Goal: Task Accomplishment & Management: Use online tool/utility

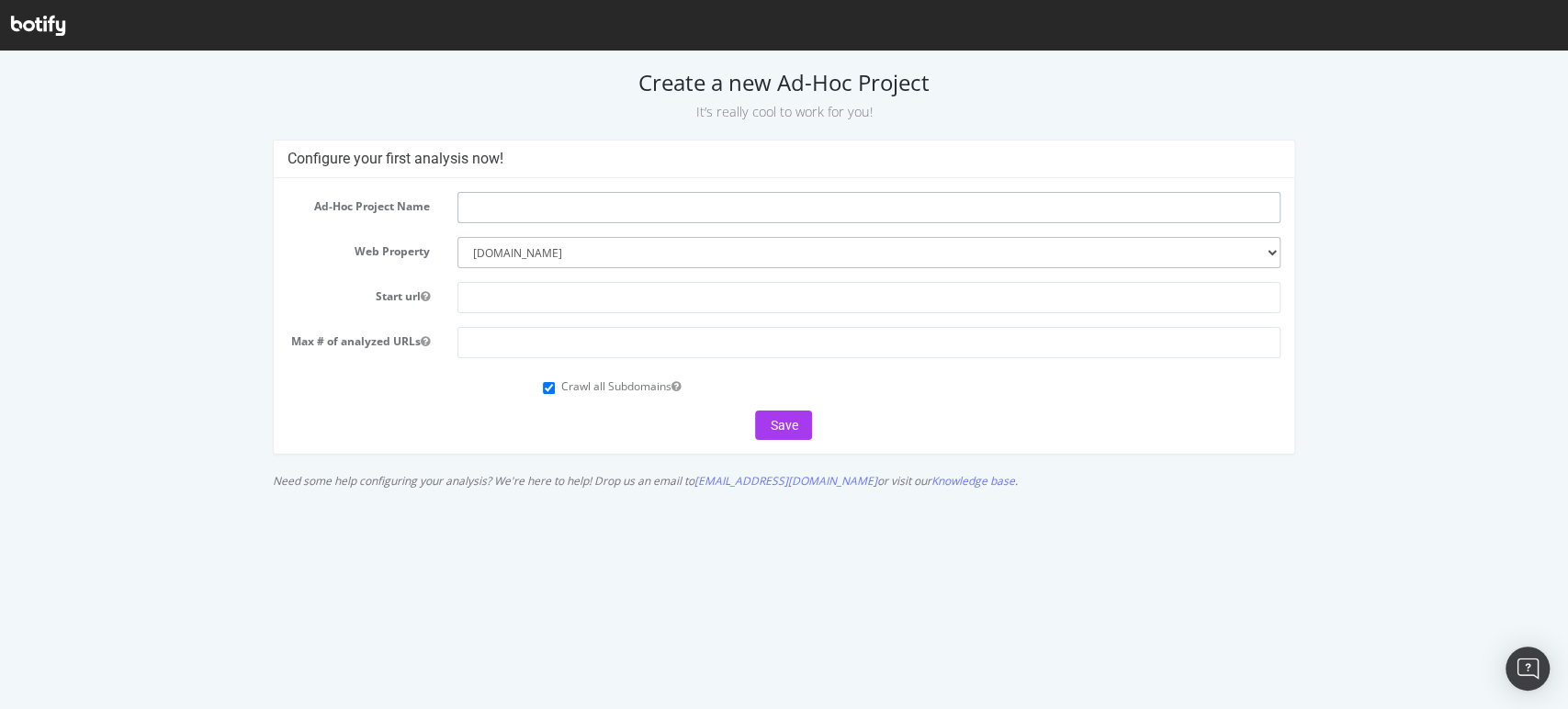
click at [515, 201] on input "text" at bounding box center [869, 207] width 822 height 31
click at [474, 248] on select "--------- staples.com staples.com staplesadvantage.com staplesbusiness.com" at bounding box center [869, 252] width 822 height 31
click at [457, 237] on select "--------- staples.com staples.com staplesadvantage.com staplesbusiness.com" at bounding box center [869, 252] width 822 height 31
click at [527, 287] on input "text" at bounding box center [869, 297] width 822 height 31
click at [540, 299] on input "text" at bounding box center [869, 297] width 822 height 31
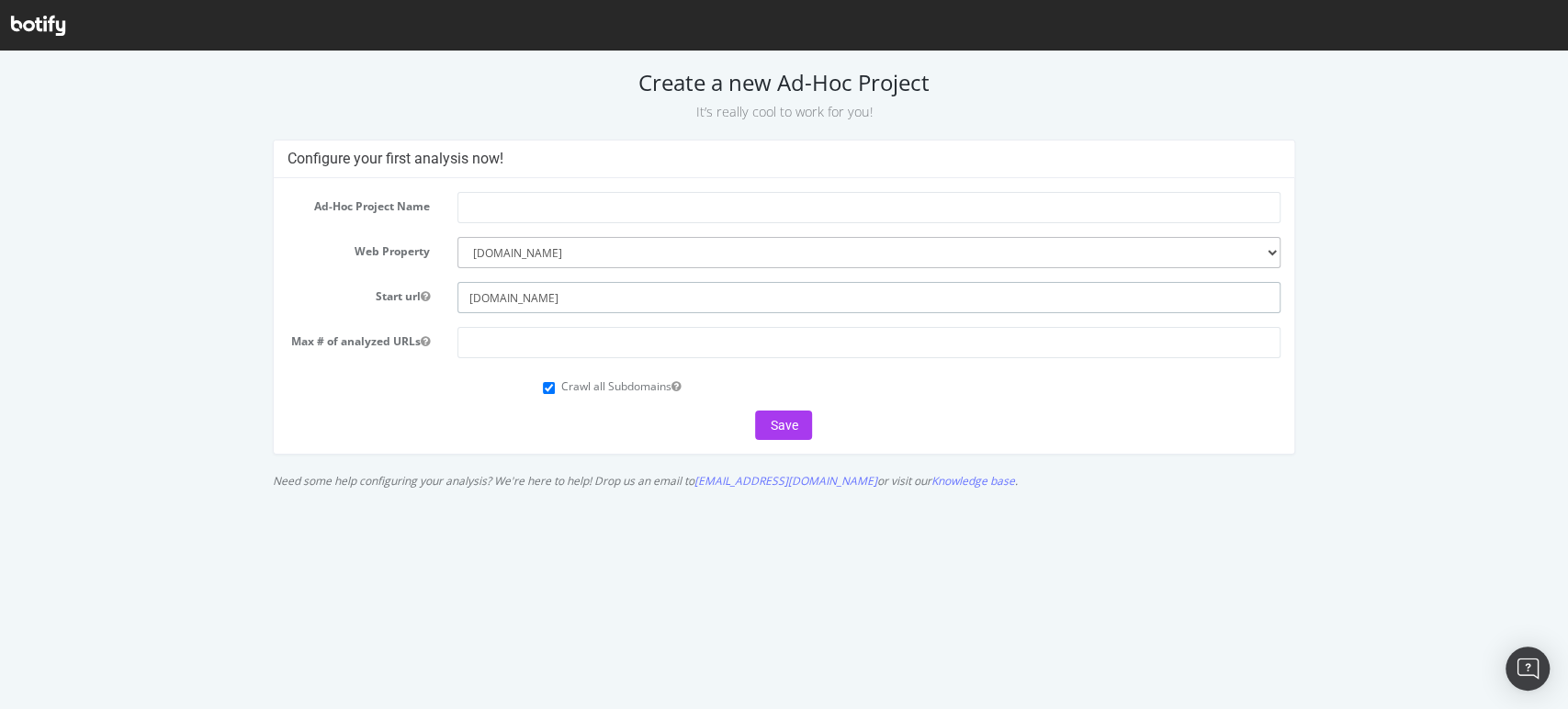
click at [469, 296] on input "[DOMAIN_NAME]" at bounding box center [869, 297] width 822 height 31
type input "[DOMAIN_NAME]"
click at [507, 353] on input "number" at bounding box center [869, 342] width 822 height 31
click at [775, 418] on button "Save" at bounding box center [783, 424] width 57 height 29
type input "S"
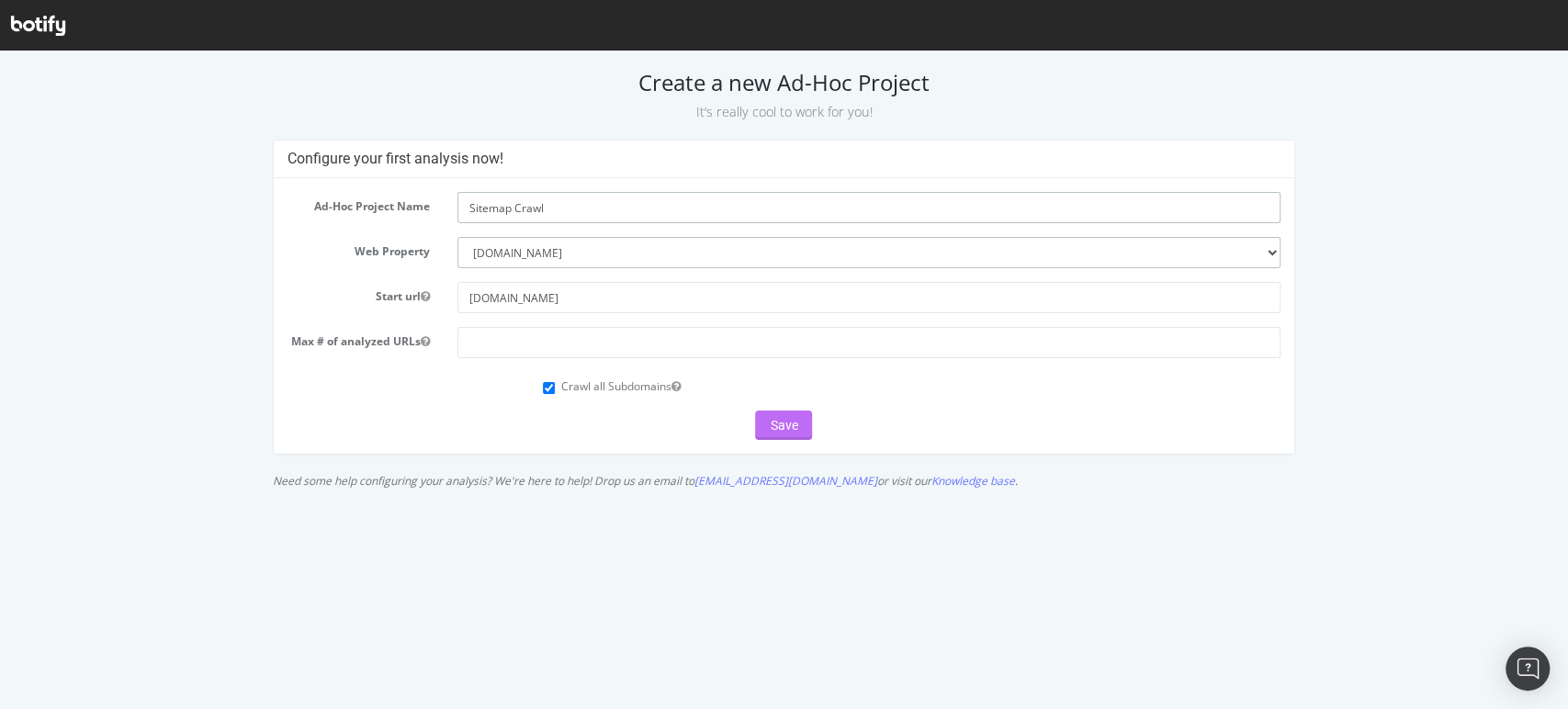
type input "Sitemap Crawl"
click at [790, 432] on button "Save" at bounding box center [783, 424] width 57 height 29
click at [670, 336] on input "number" at bounding box center [869, 342] width 822 height 31
click at [507, 339] on input "number" at bounding box center [869, 342] width 822 height 31
type input "1000000"
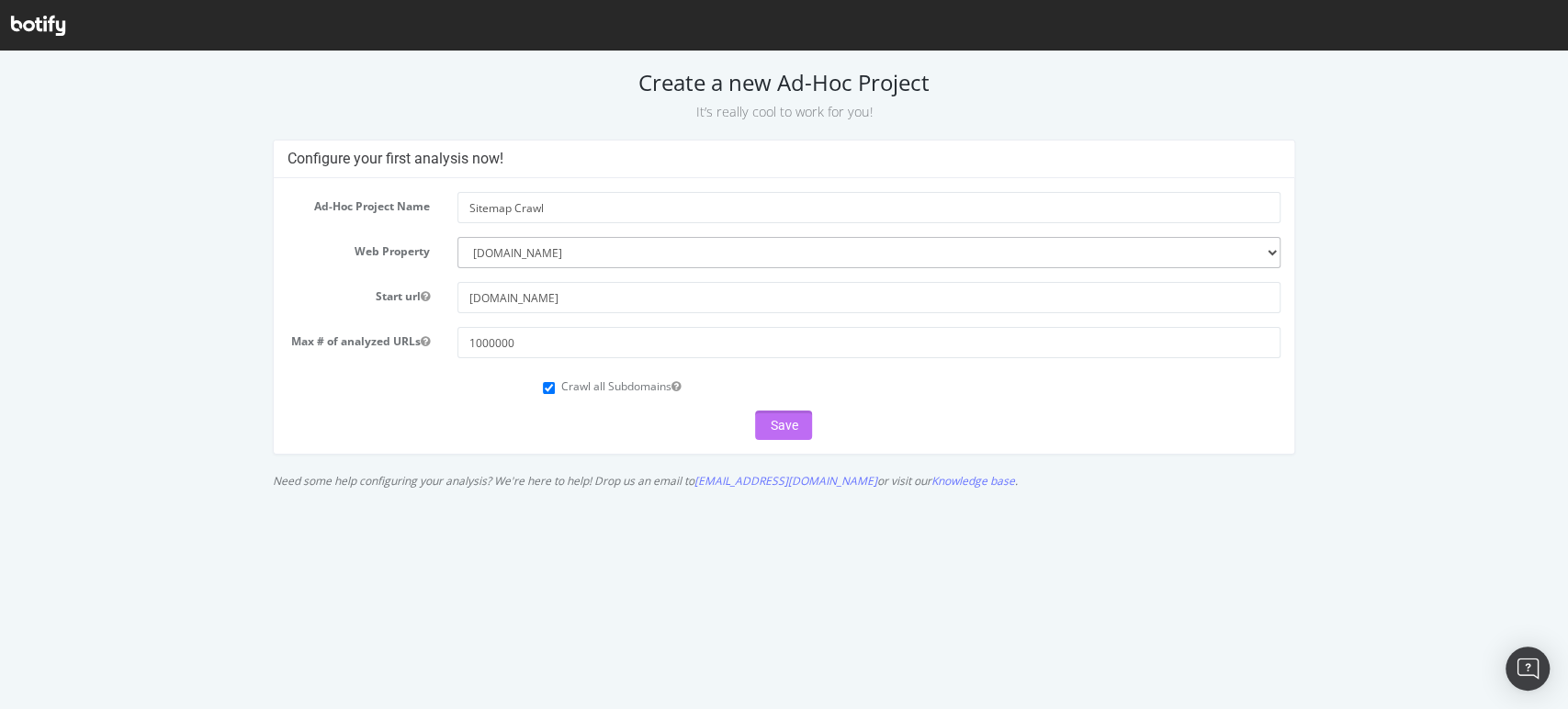
click at [793, 425] on button "Save" at bounding box center [783, 424] width 57 height 29
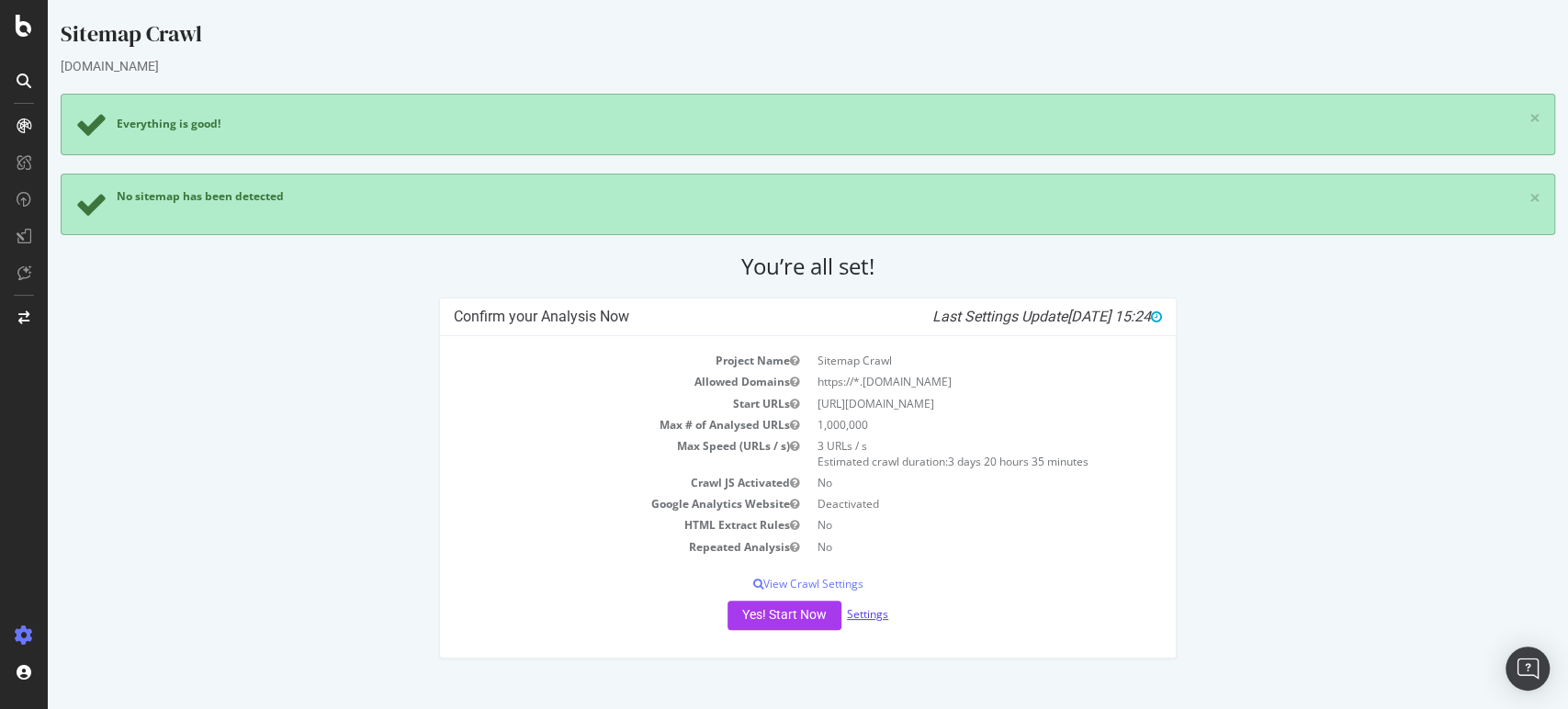
click at [876, 612] on link "Settings" at bounding box center [868, 614] width 41 height 16
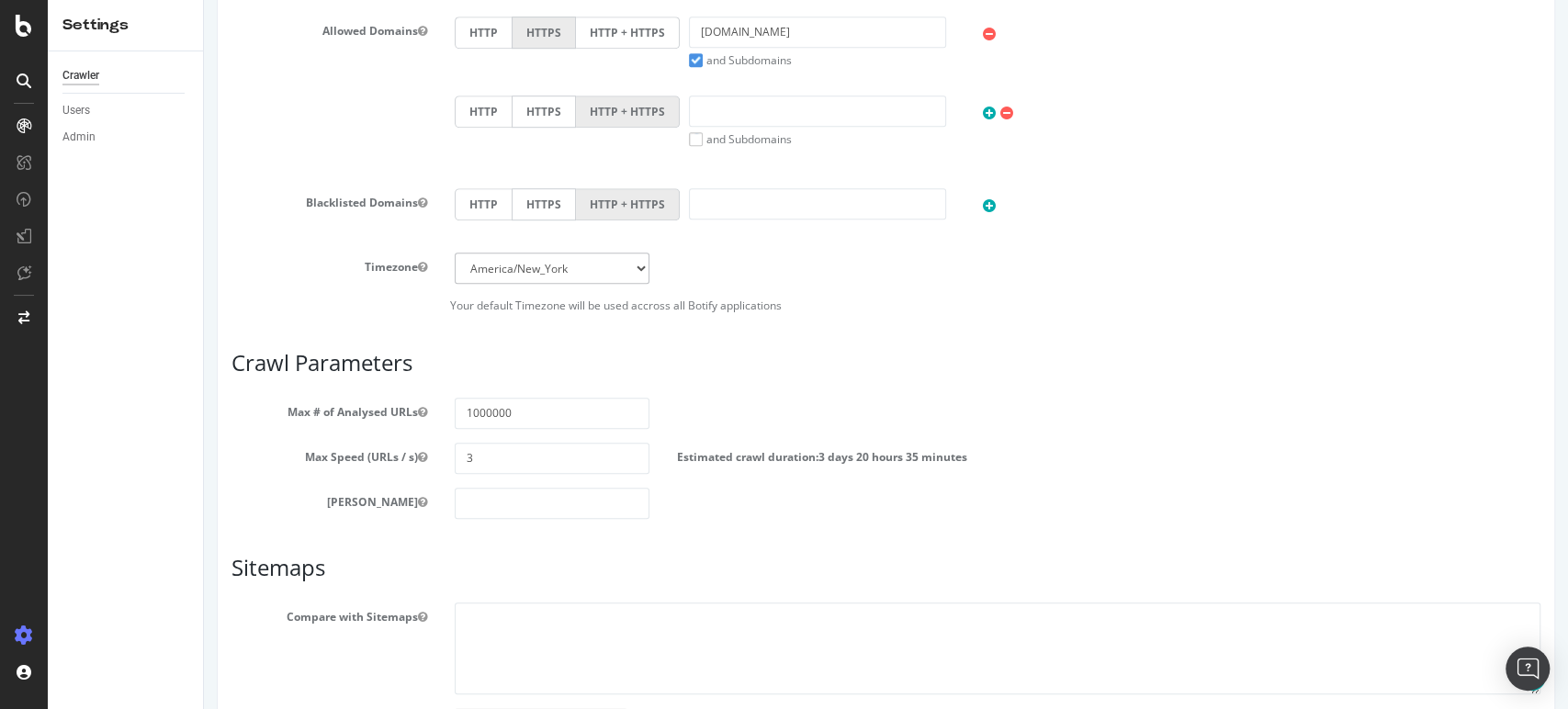
scroll to position [714, 0]
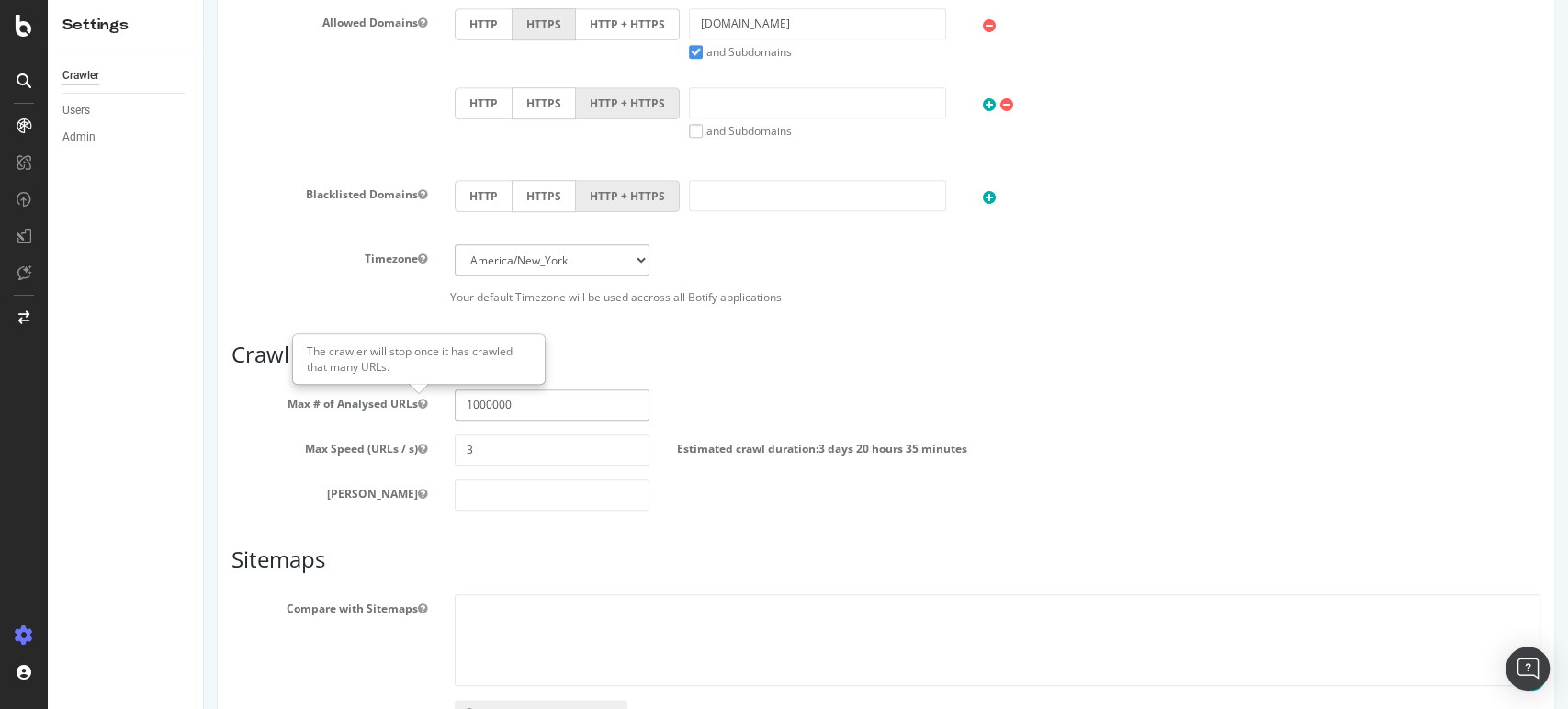
drag, startPoint x: 552, startPoint y: 401, endPoint x: 404, endPoint y: 405, distance: 148.1
click at [404, 405] on div "Max # of Analysed URLs 1000000" at bounding box center [885, 405] width 1336 height 31
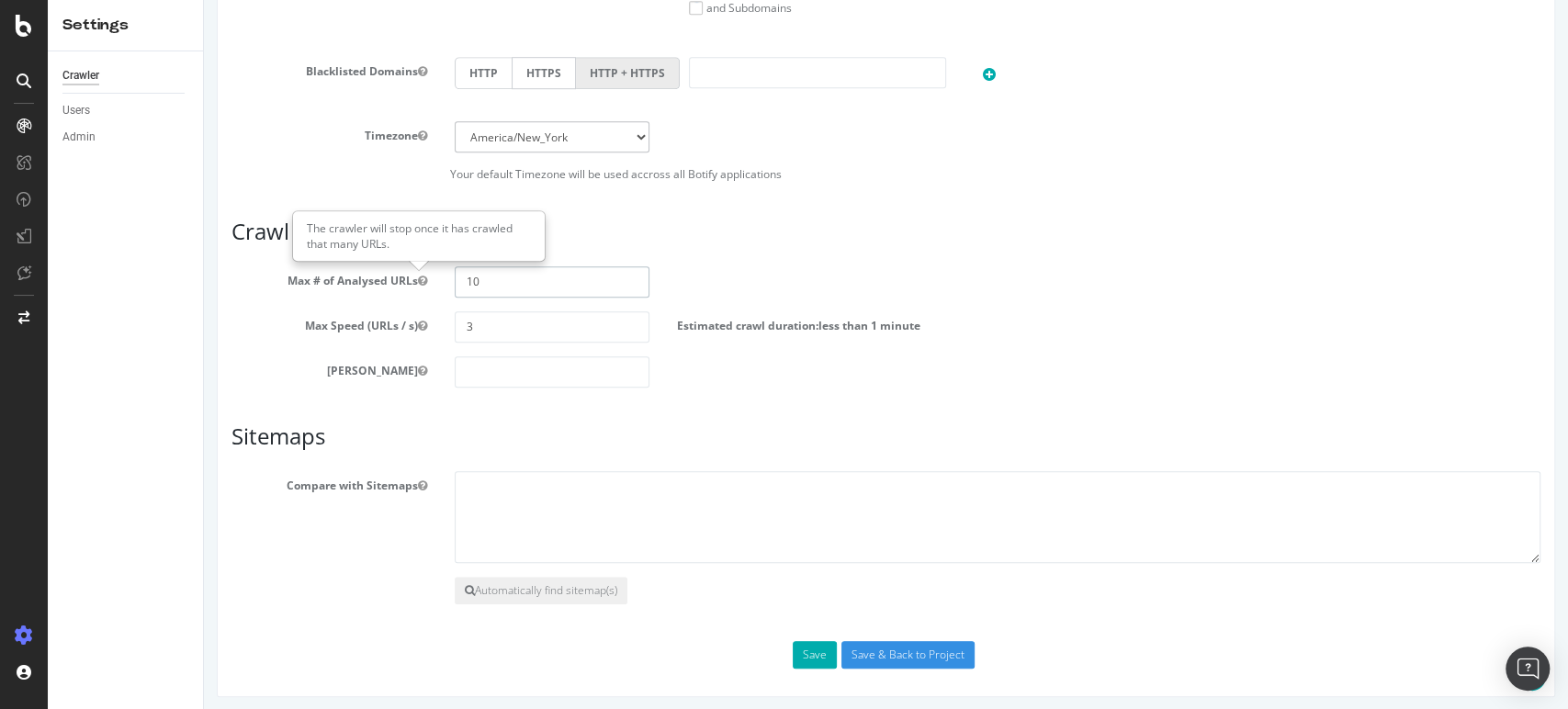
scroll to position [840, 0]
type input "10"
click at [815, 649] on button "Save" at bounding box center [814, 652] width 44 height 27
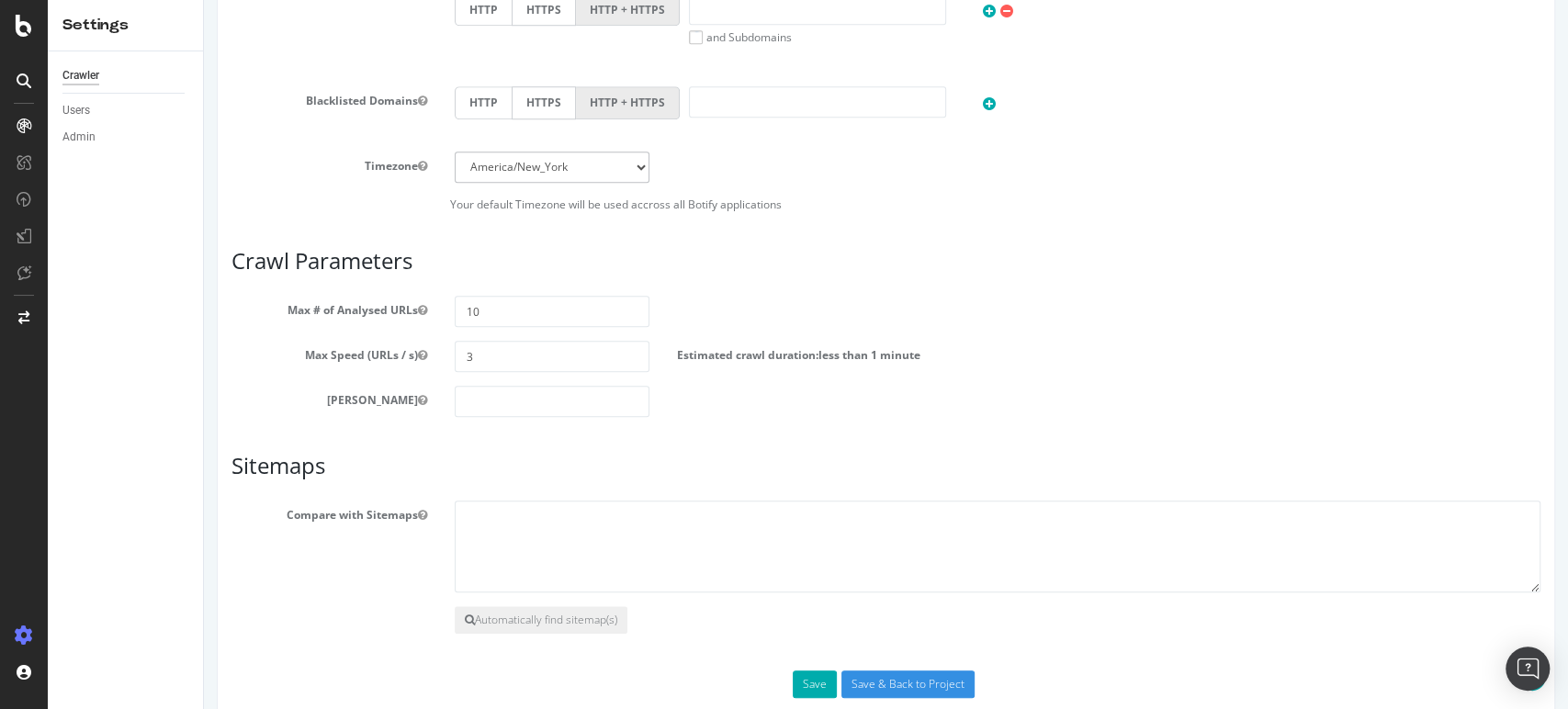
scroll to position [984, 0]
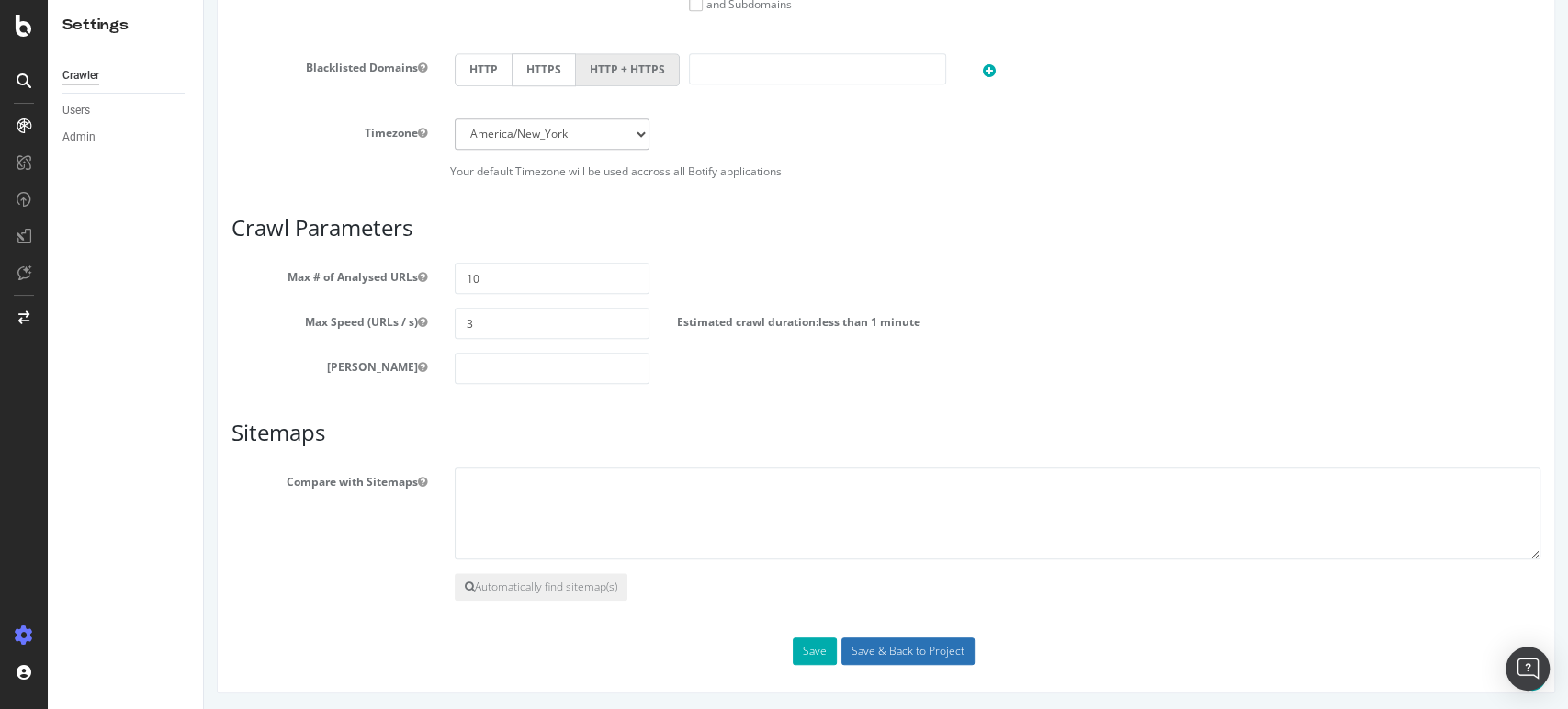
click at [918, 645] on input "Save & Back to Project" at bounding box center [908, 651] width 133 height 27
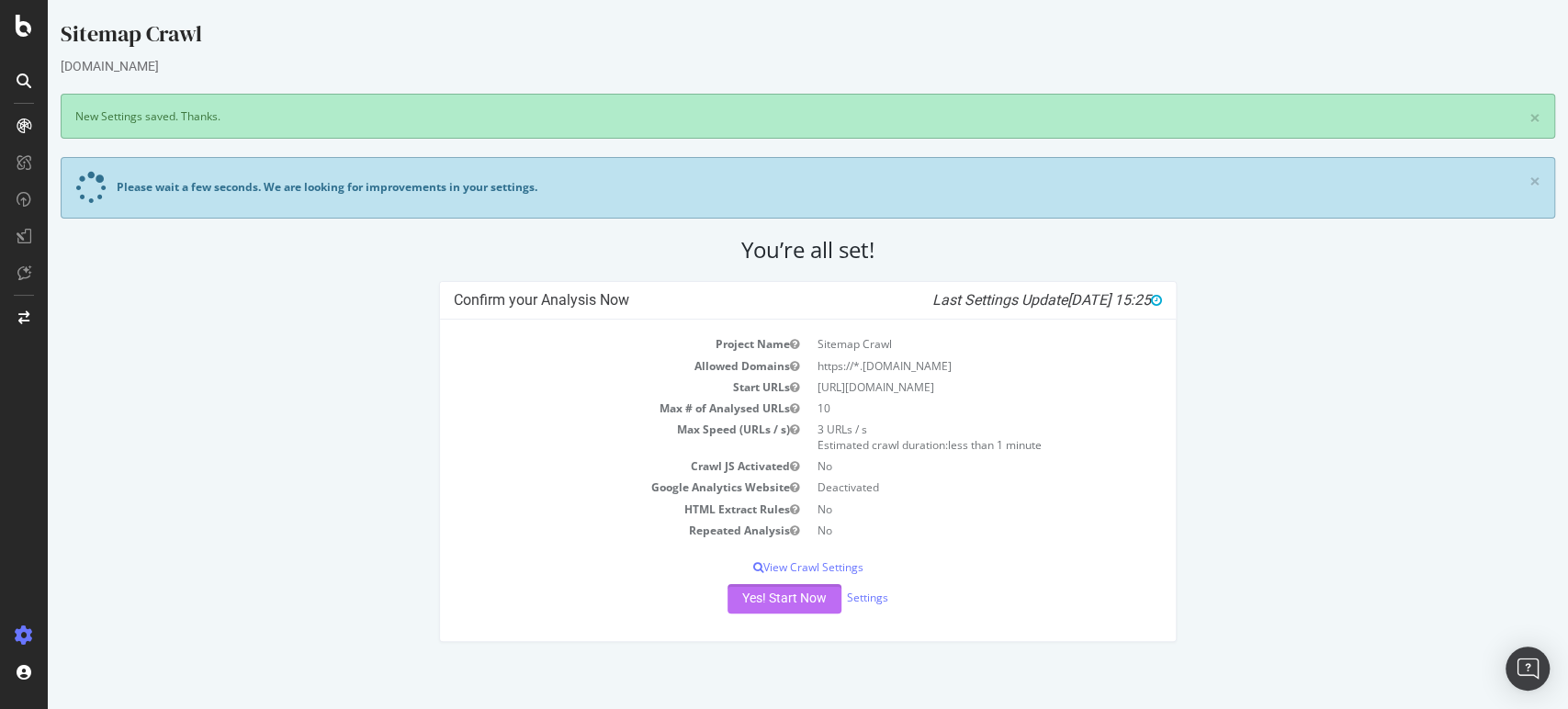
click at [794, 606] on button "Yes! Start Now" at bounding box center [784, 598] width 114 height 29
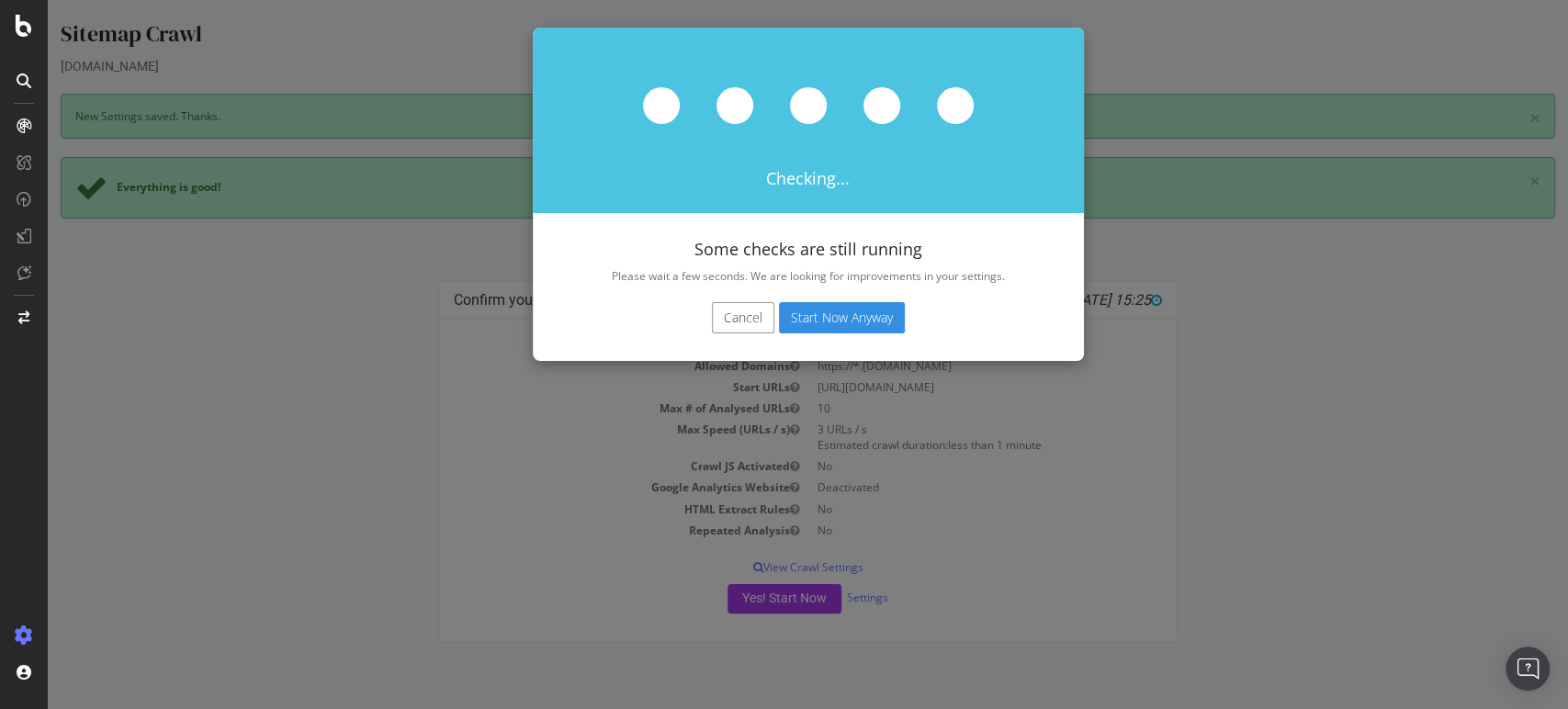
drag, startPoint x: 743, startPoint y: 318, endPoint x: 719, endPoint y: 318, distance: 24.0
click at [742, 318] on button "Cancel" at bounding box center [743, 317] width 63 height 31
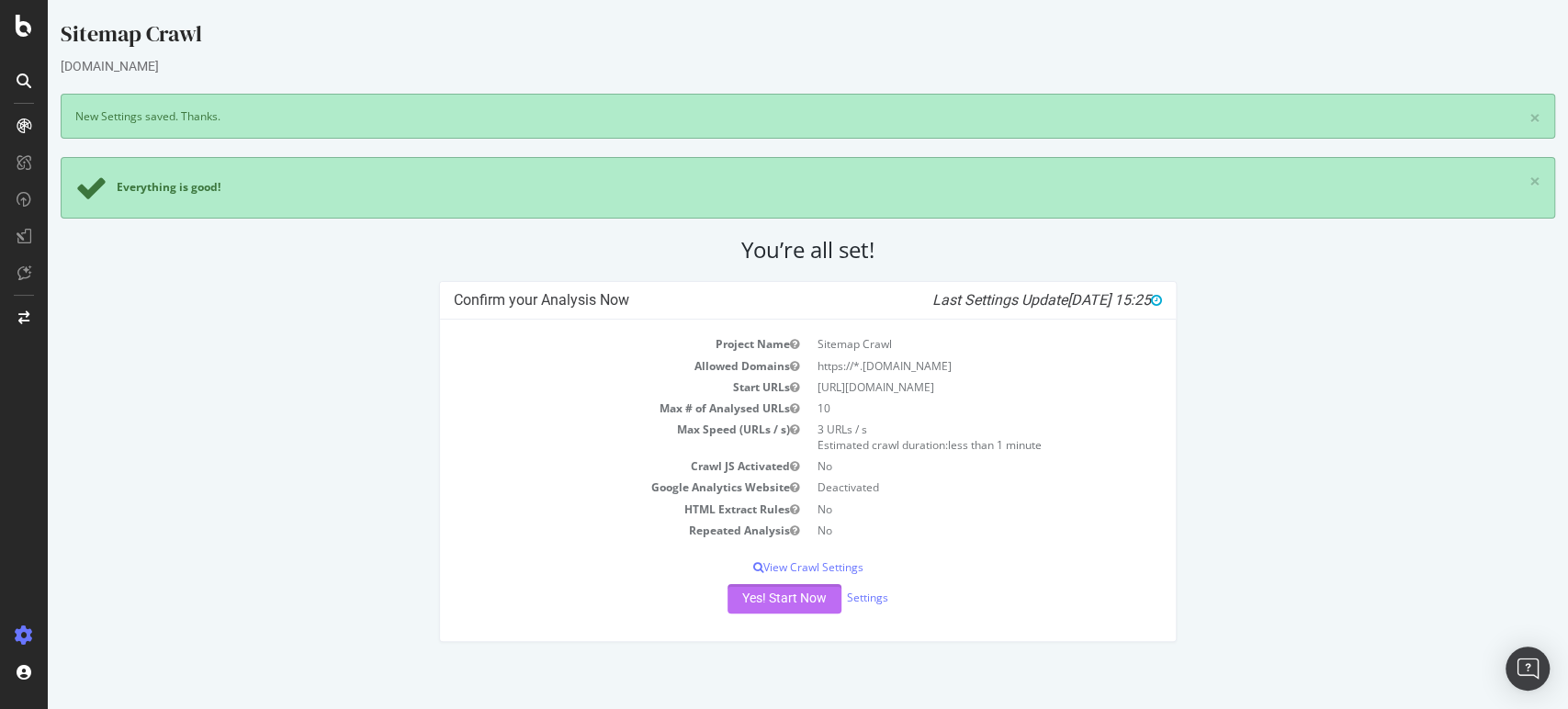
click at [774, 605] on button "Yes! Start Now" at bounding box center [784, 598] width 114 height 29
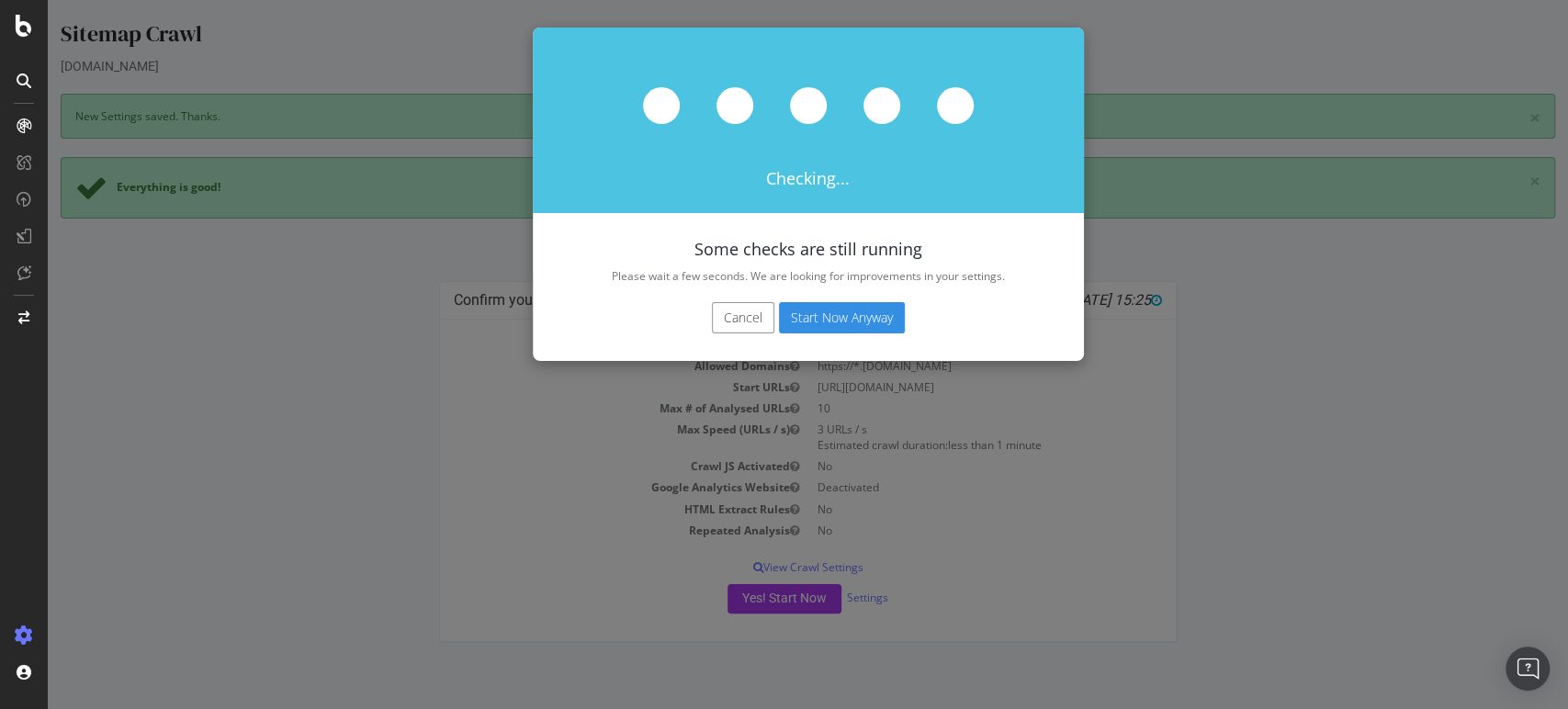
click at [848, 316] on button "Start Now Anyway" at bounding box center [841, 317] width 126 height 31
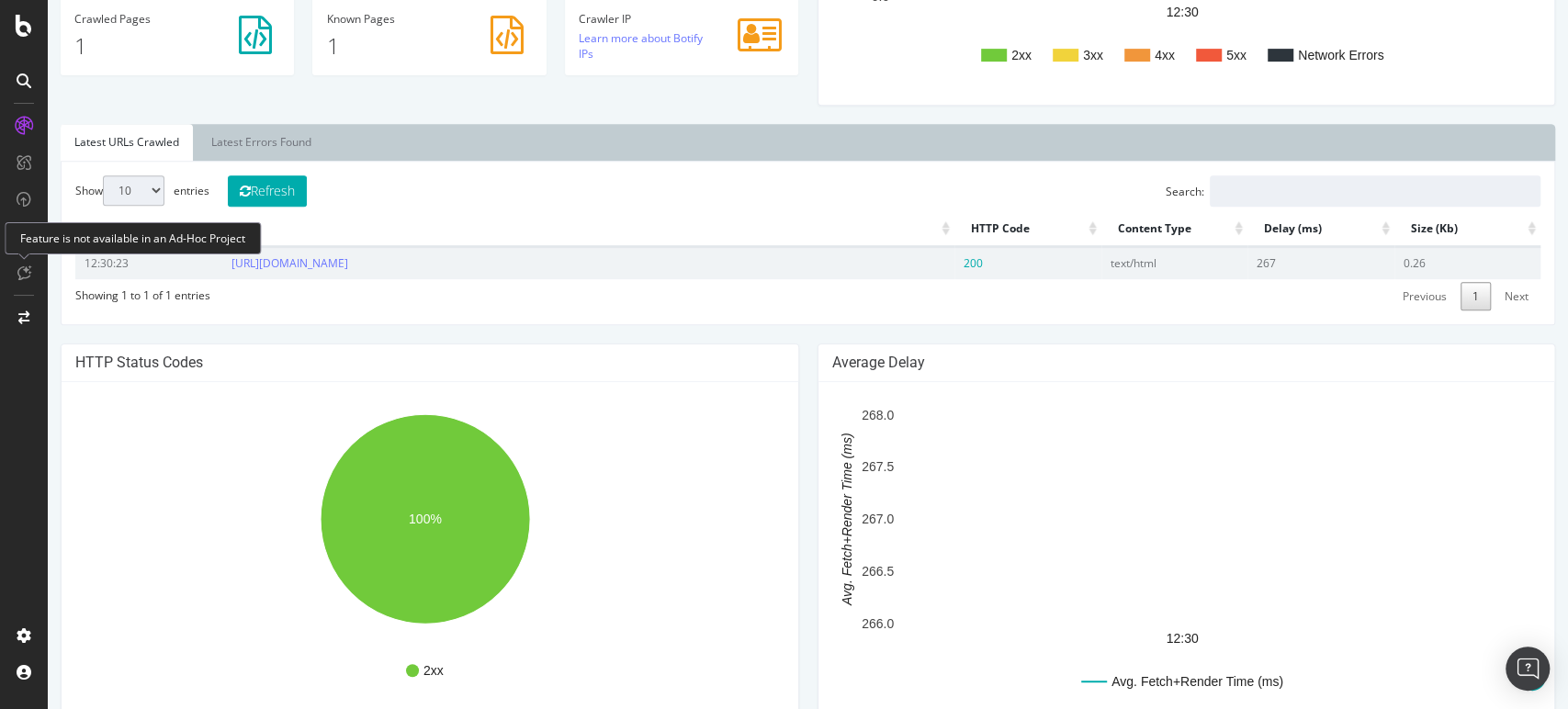
scroll to position [956, 0]
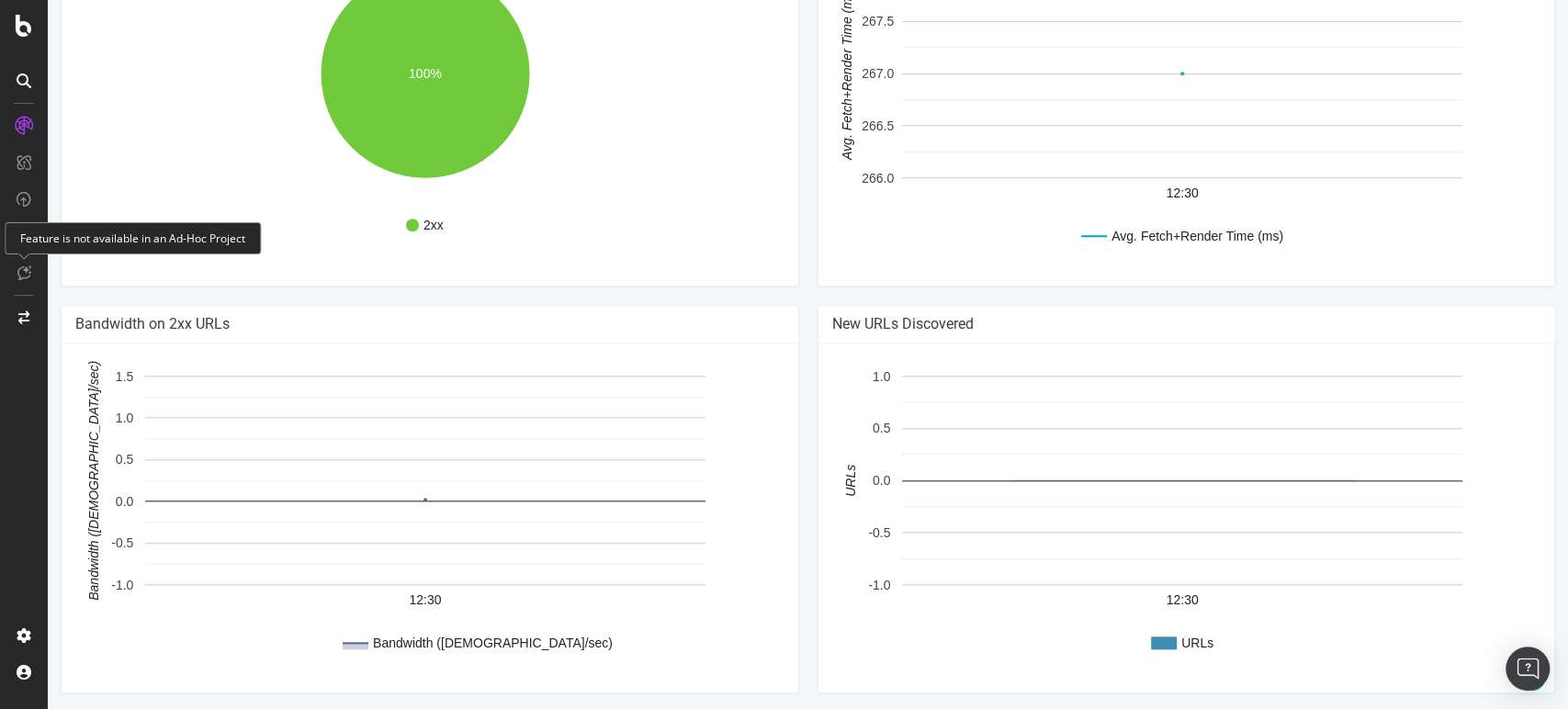
click at [723, 294] on div "HTTP Status Codes 2xx 100% Http Code Urls 2xx 1 3xx 0 4xx 0 5xx 0 Network Error…" at bounding box center [430, 100] width 757 height 407
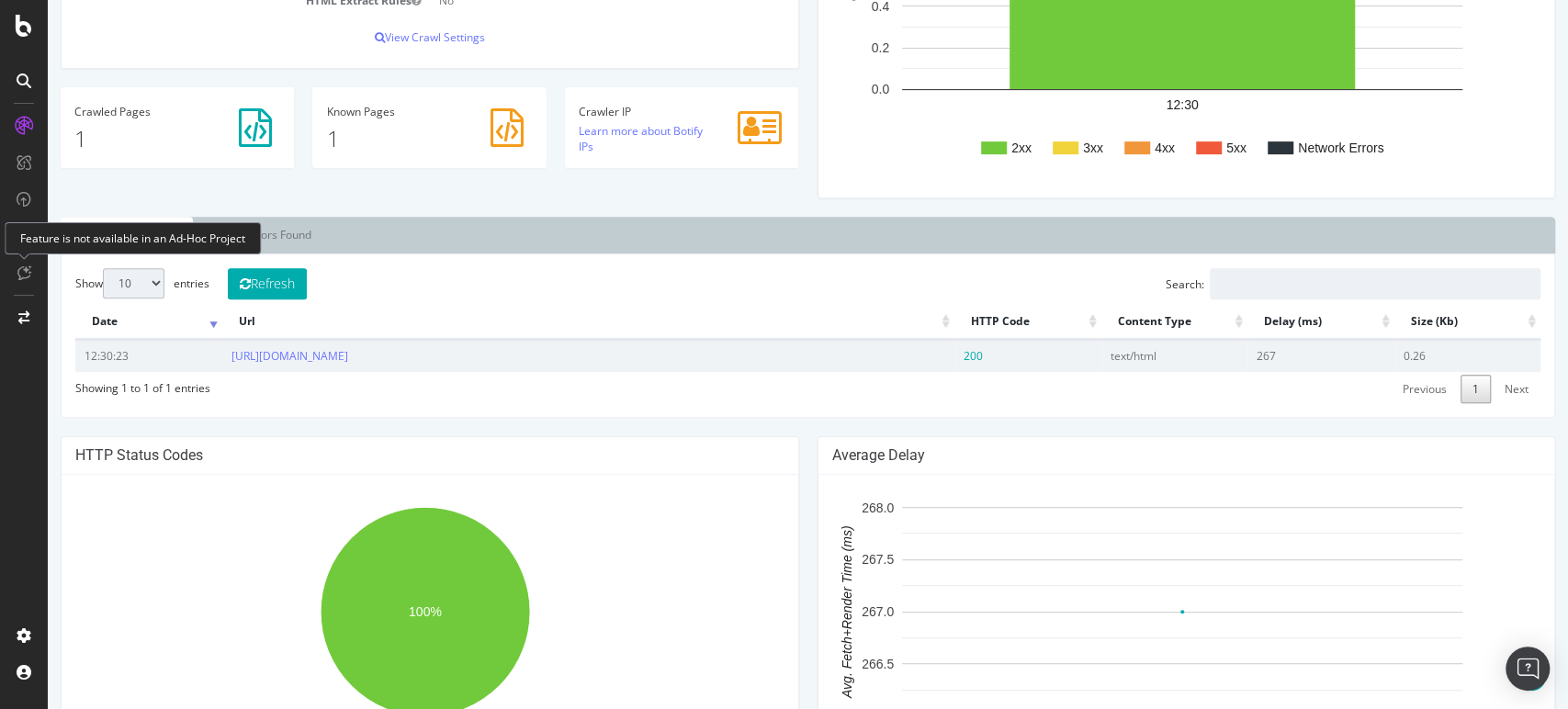
scroll to position [345, 0]
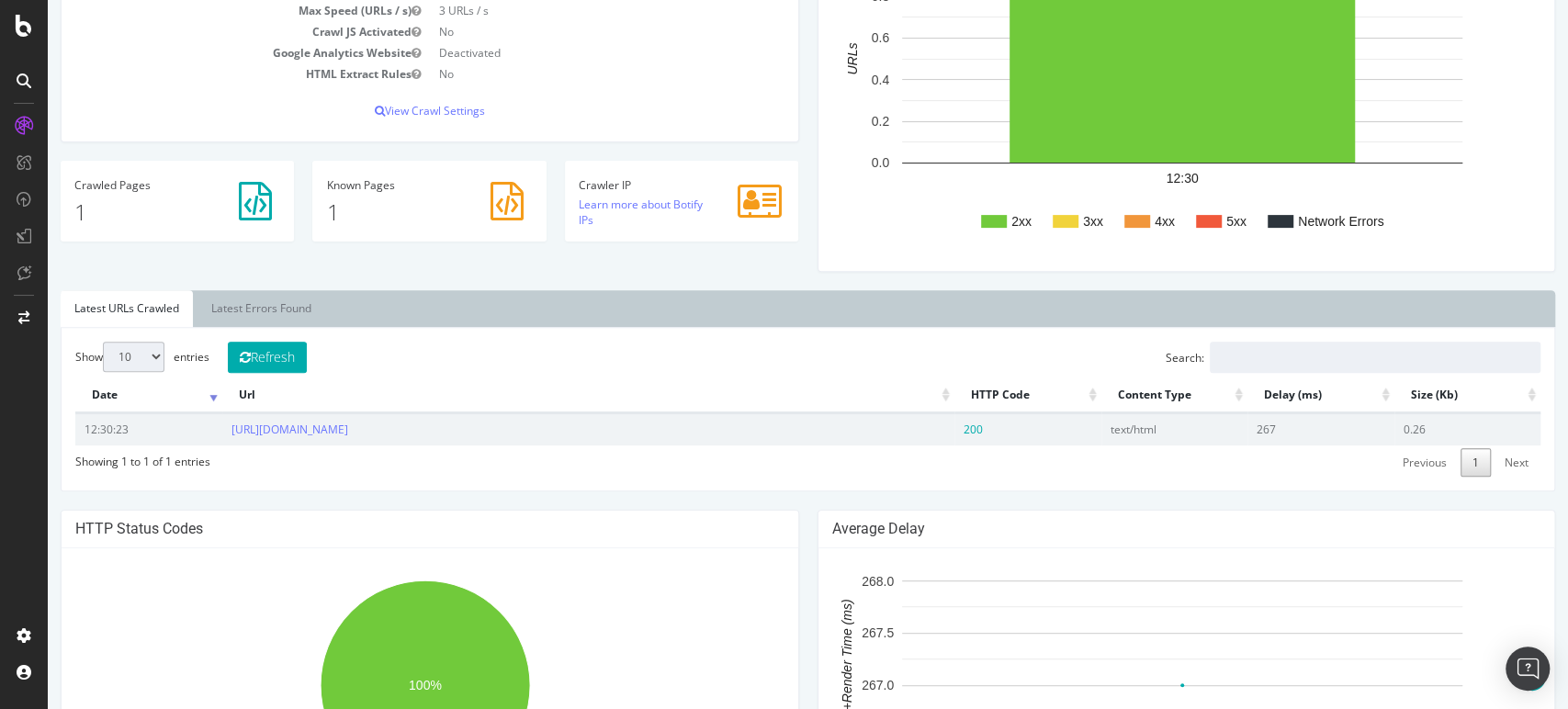
click at [38, 368] on div at bounding box center [23, 365] width 44 height 510
click at [328, 426] on link "https://sitemap.staples.com/" at bounding box center [289, 429] width 116 height 16
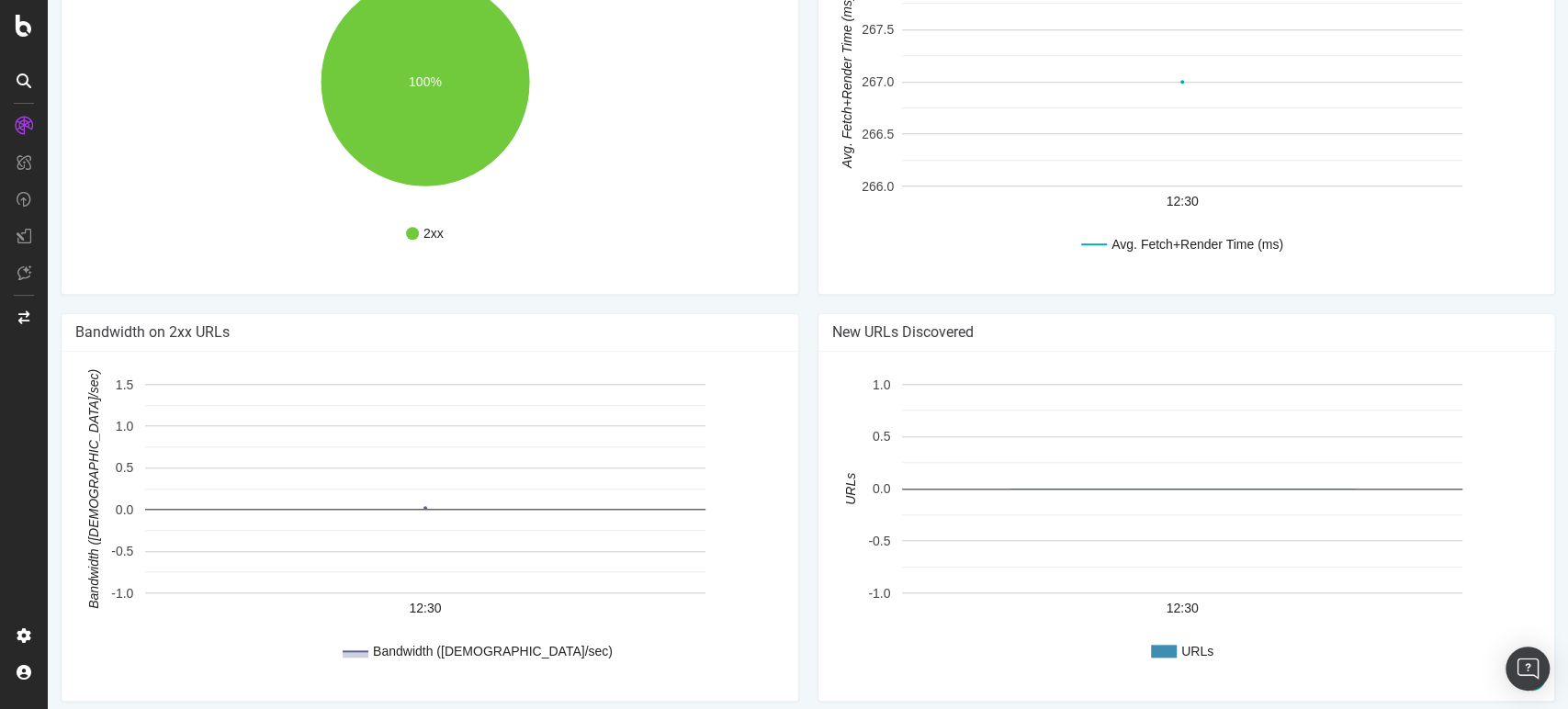
scroll to position [956, 0]
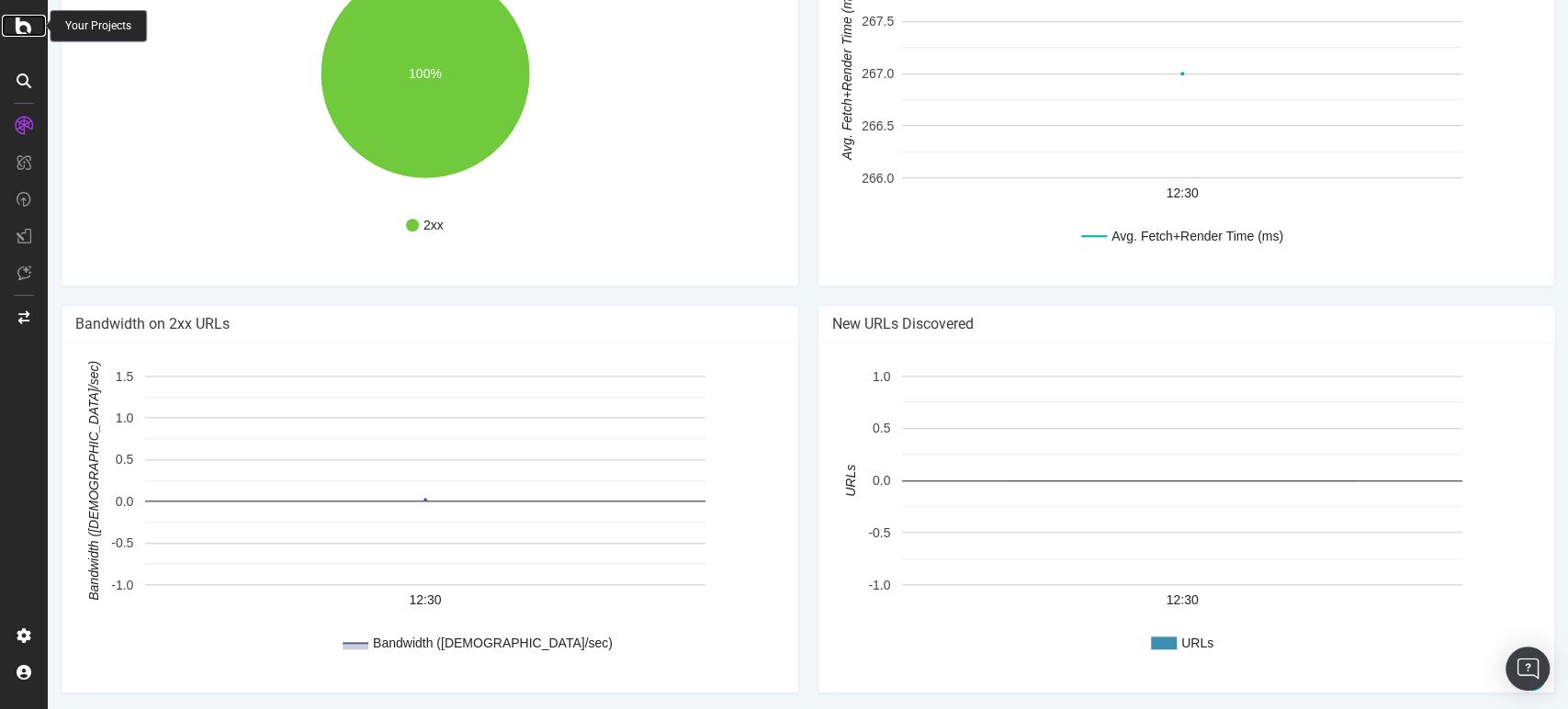
click at [23, 27] on icon at bounding box center [24, 25] width 17 height 22
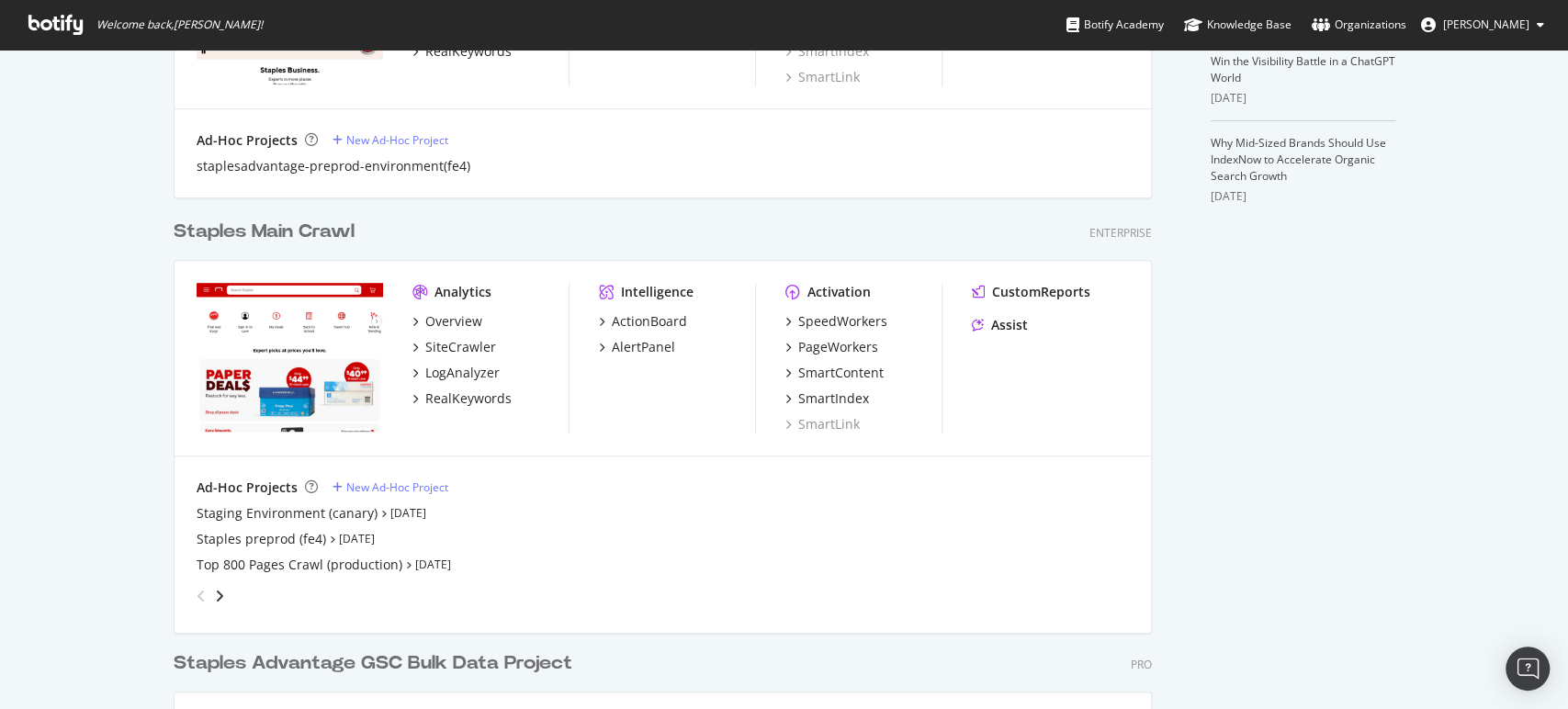
scroll to position [714, 0]
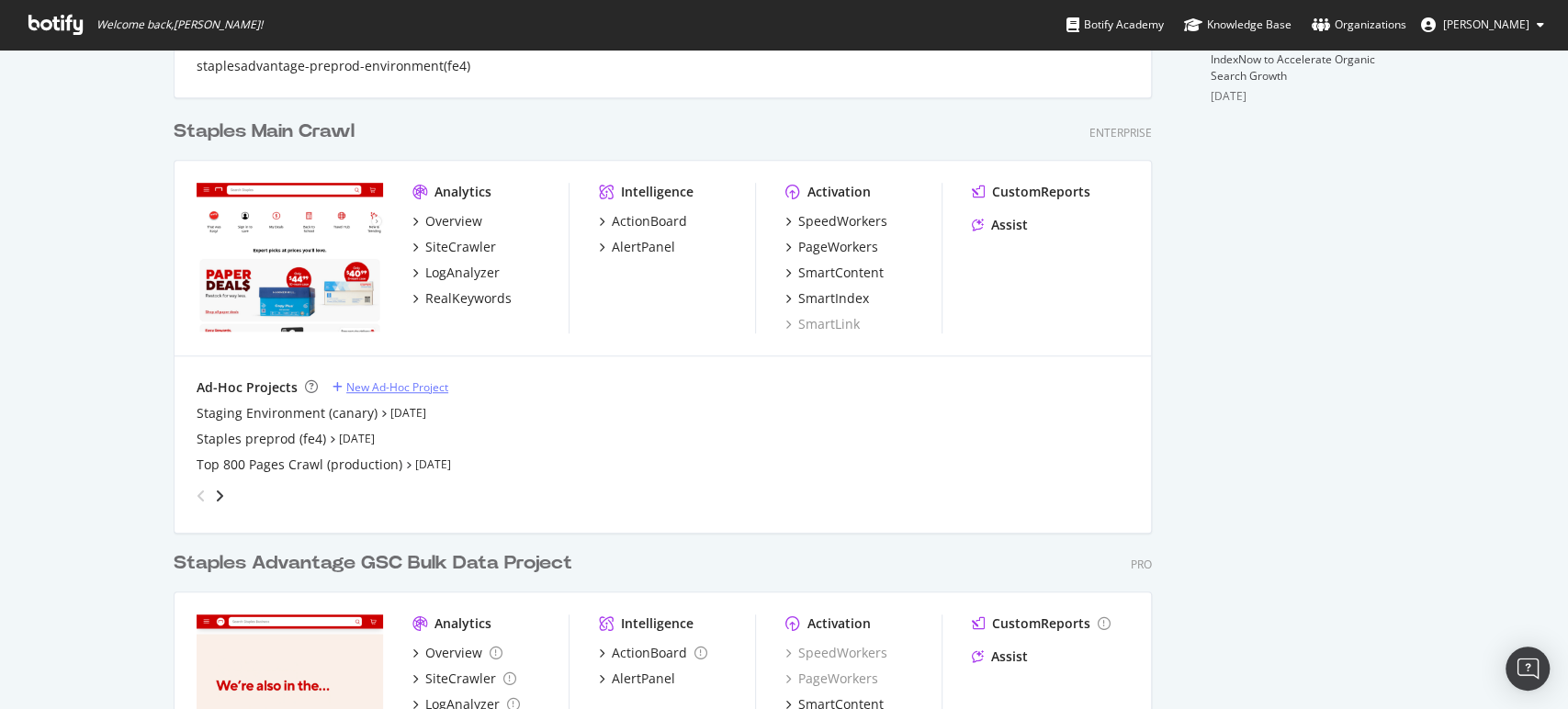
click at [373, 379] on div "New Ad-Hoc Project" at bounding box center [397, 387] width 102 height 16
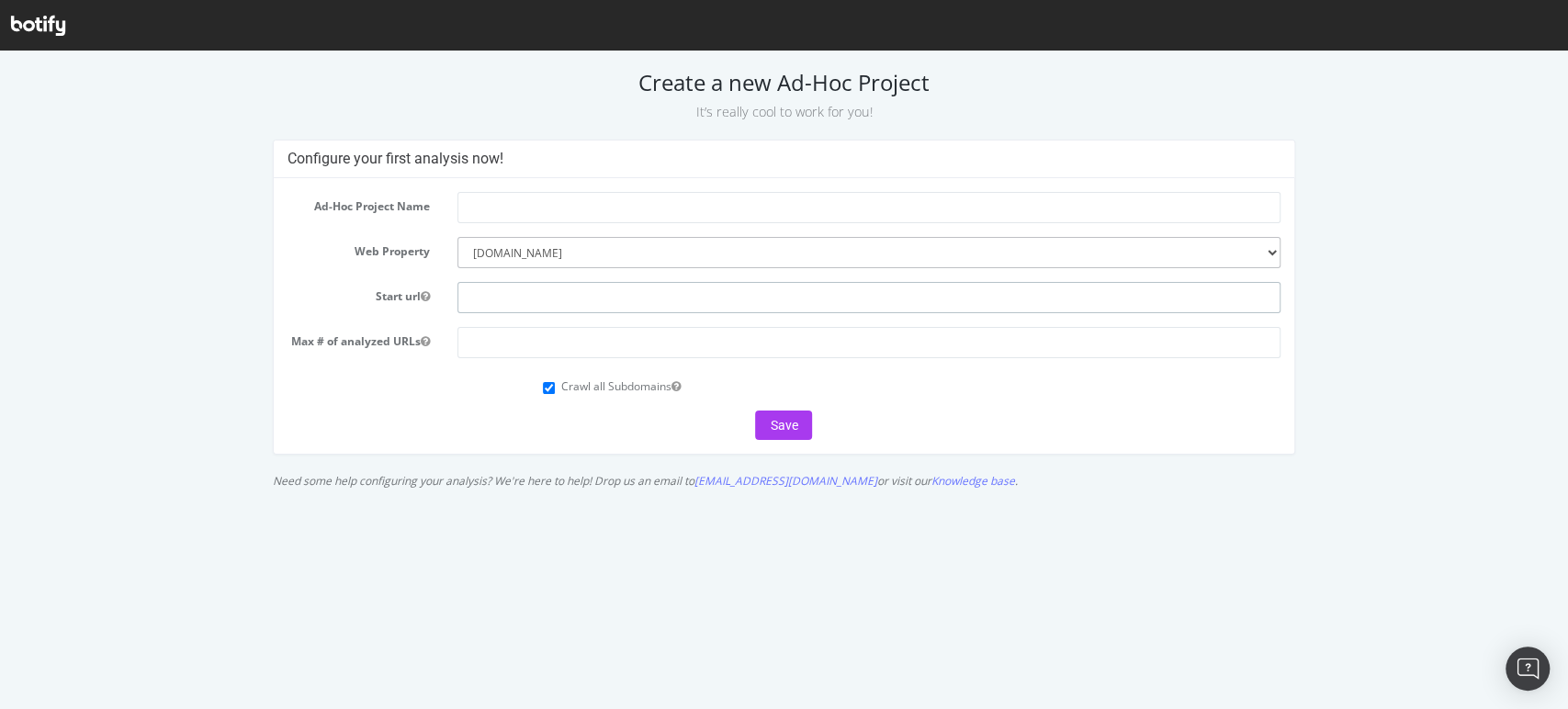
click at [497, 292] on input "text" at bounding box center [869, 297] width 822 height 31
paste input "[URL][DOMAIN_NAME]"
type input "[URL][DOMAIN_NAME]"
click at [576, 197] on input "text" at bounding box center [869, 207] width 822 height 31
paste input "[URL][DOMAIN_NAME]"
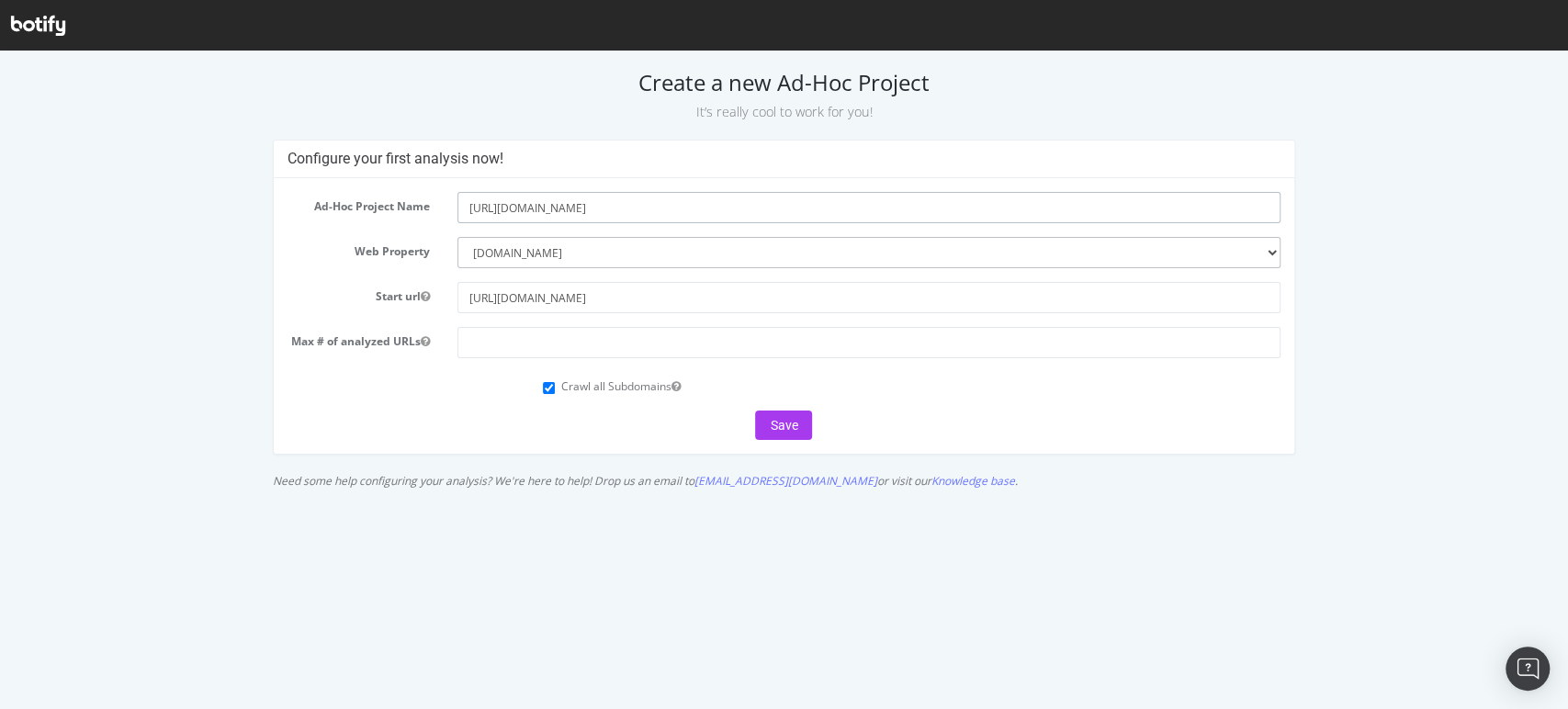
click at [619, 206] on input "[URL][DOMAIN_NAME]" at bounding box center [869, 207] width 822 height 31
drag, startPoint x: 619, startPoint y: 204, endPoint x: 426, endPoint y: 200, distance: 193.0
click at [431, 203] on div "Ad-Hoc Project Name https://sitemap.staples.com/sitemap-index-print.xml.gz" at bounding box center [783, 207] width 1021 height 31
type input "sitemap-index-print"
click at [493, 339] on input "number" at bounding box center [869, 342] width 822 height 31
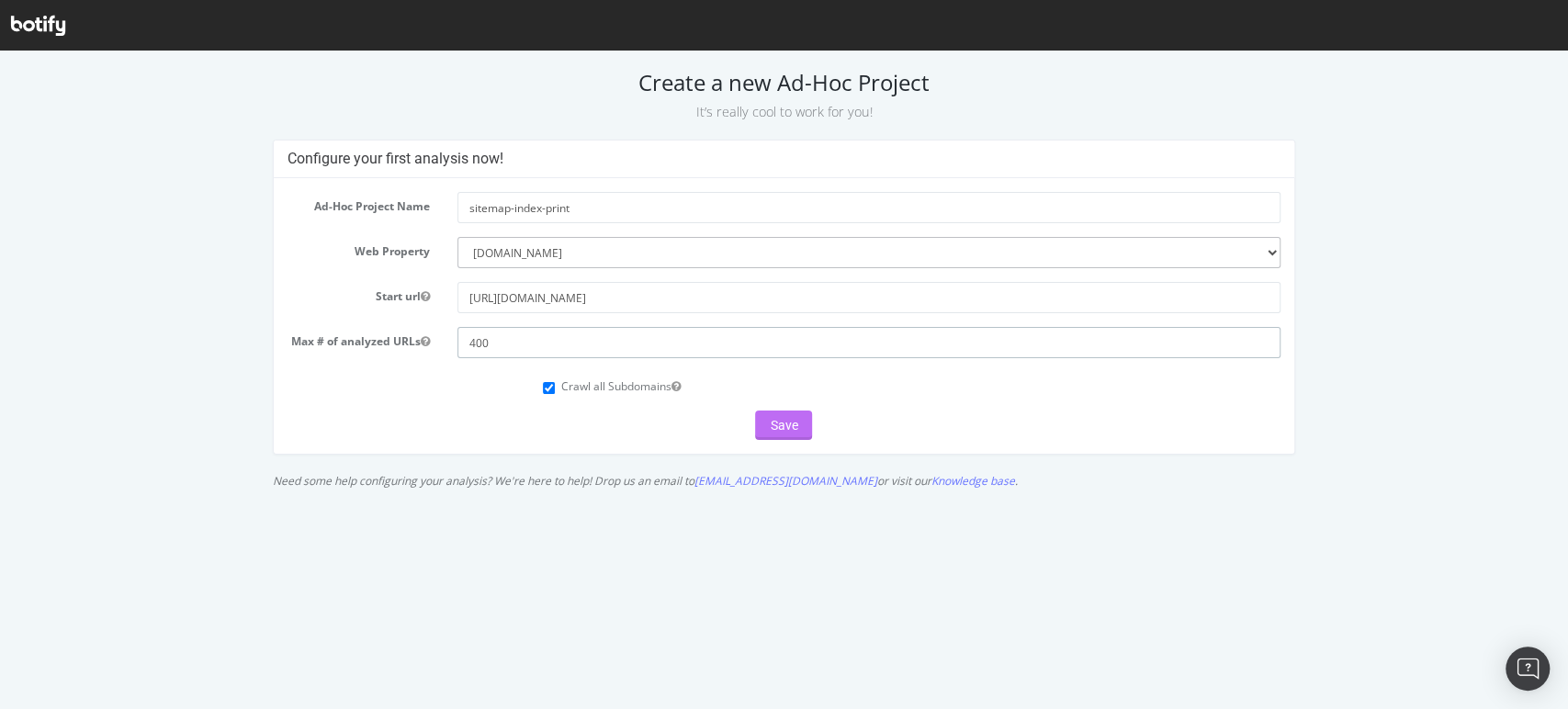
type input "400"
click at [790, 424] on button "Save" at bounding box center [783, 424] width 57 height 29
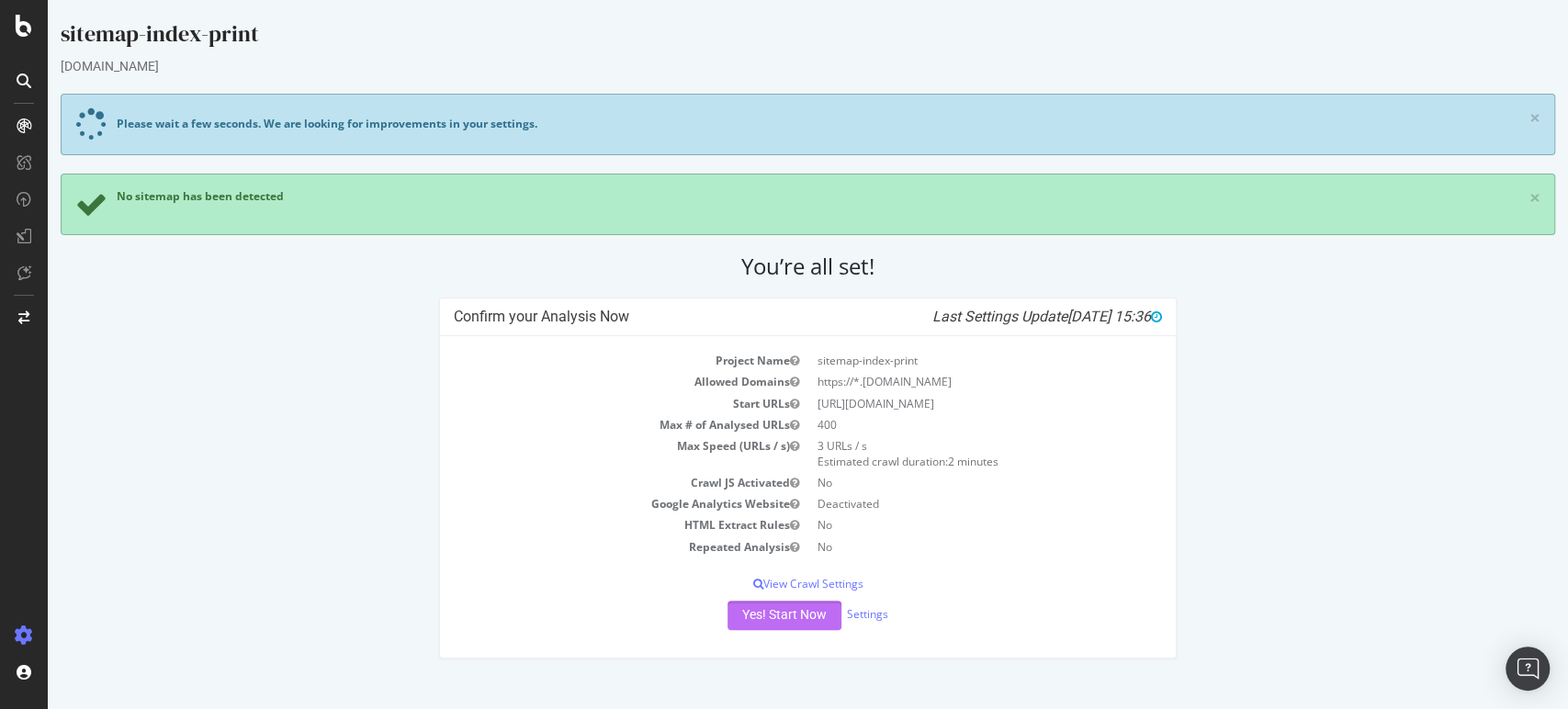
click at [775, 612] on button "Yes! Start Now" at bounding box center [784, 615] width 114 height 29
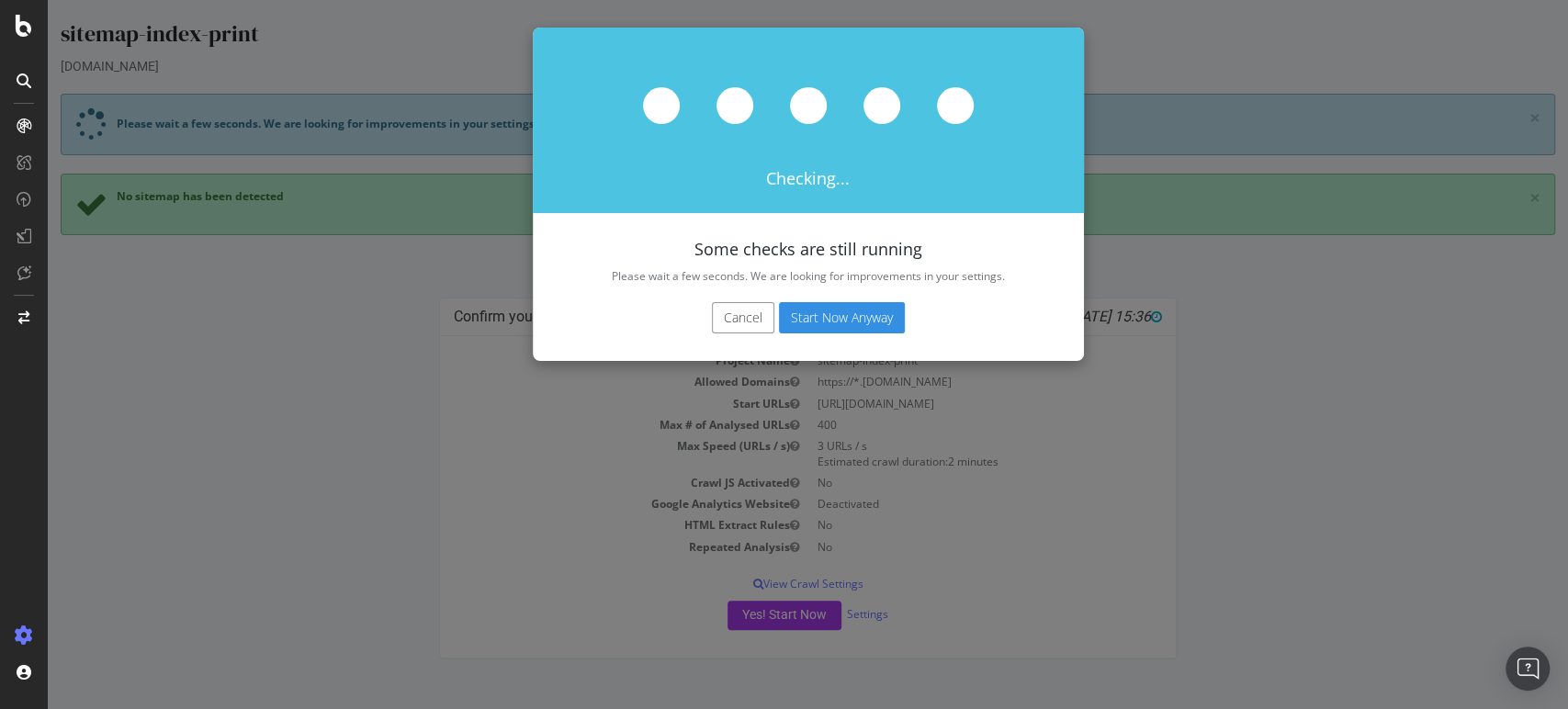
click at [820, 312] on button "Start Now Anyway" at bounding box center [841, 317] width 126 height 31
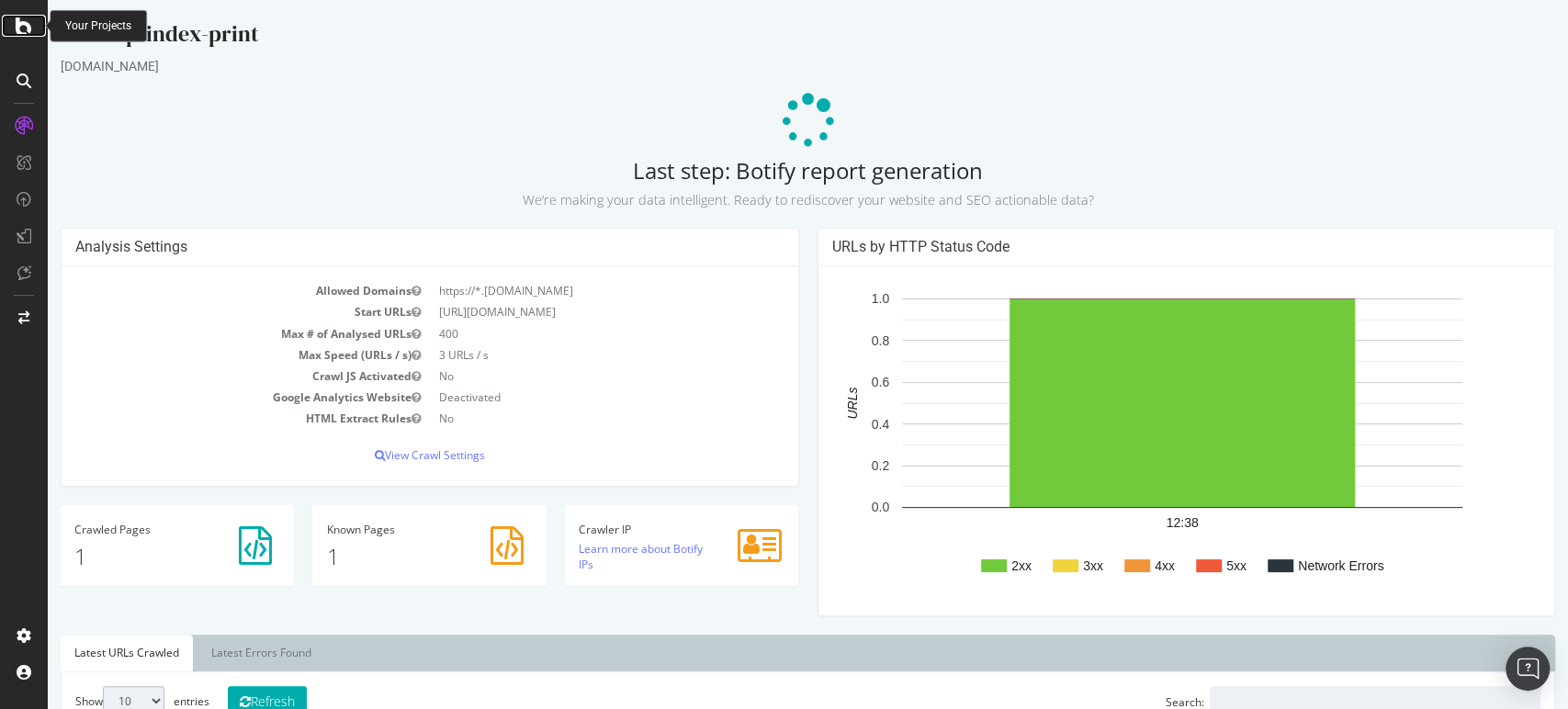
click at [27, 24] on icon at bounding box center [24, 25] width 17 height 22
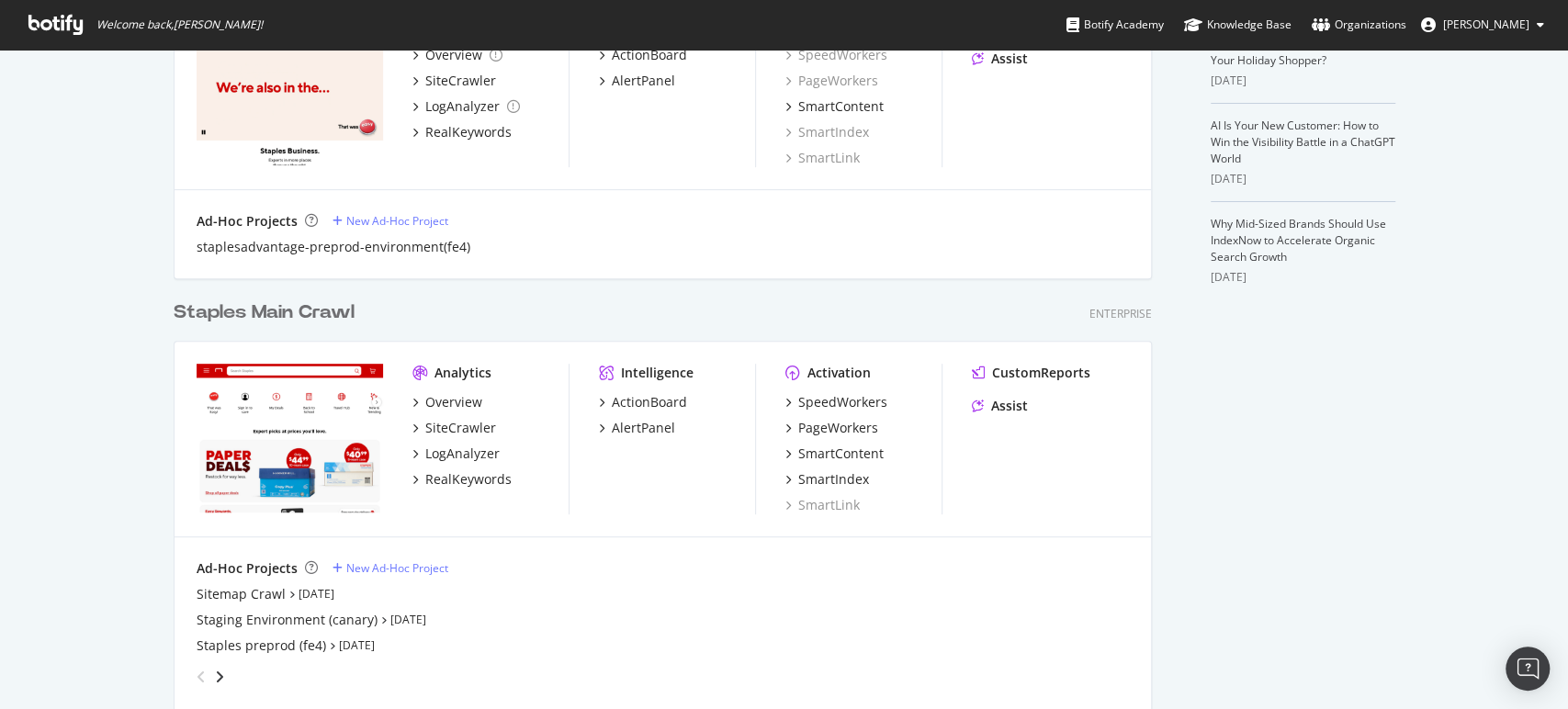
scroll to position [714, 0]
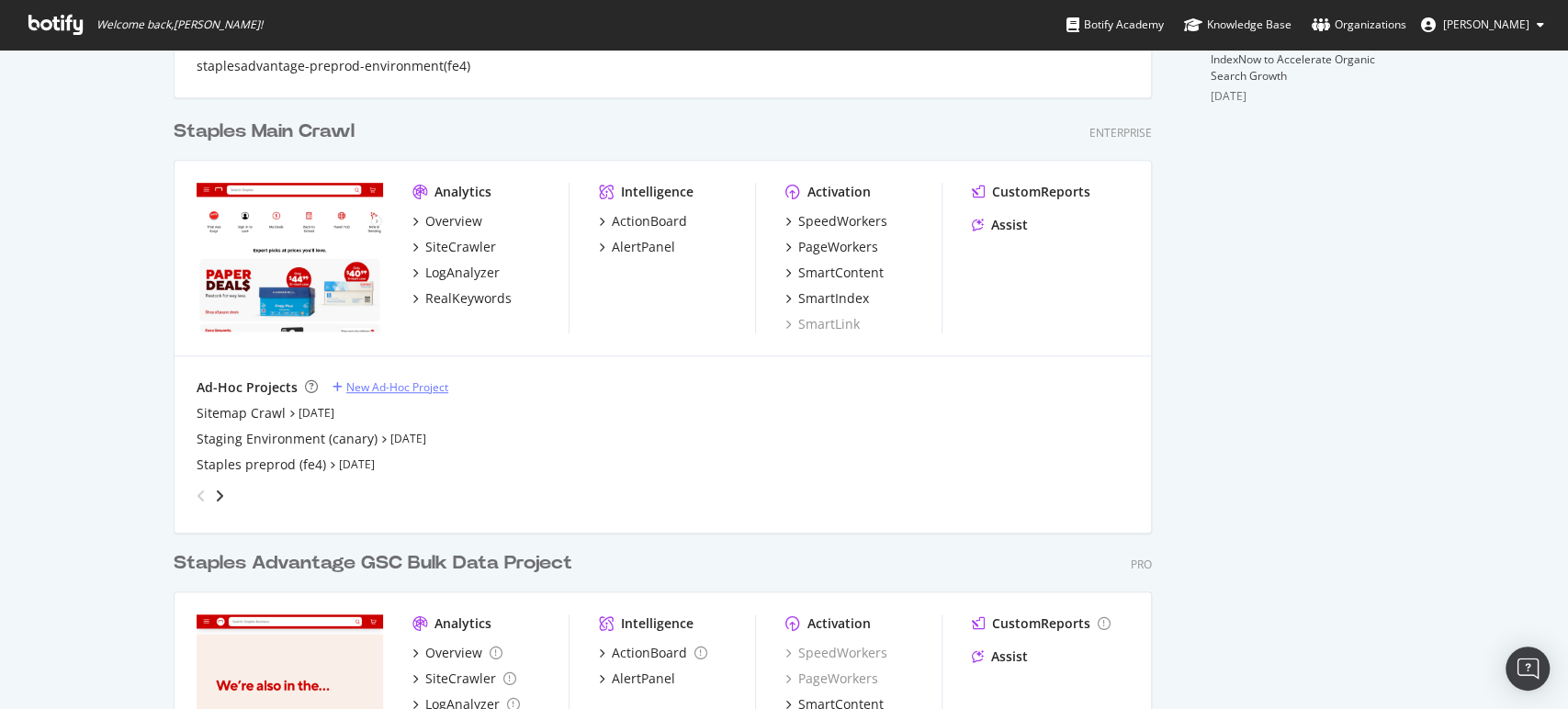
click at [386, 384] on div "New Ad-Hoc Project" at bounding box center [397, 387] width 102 height 16
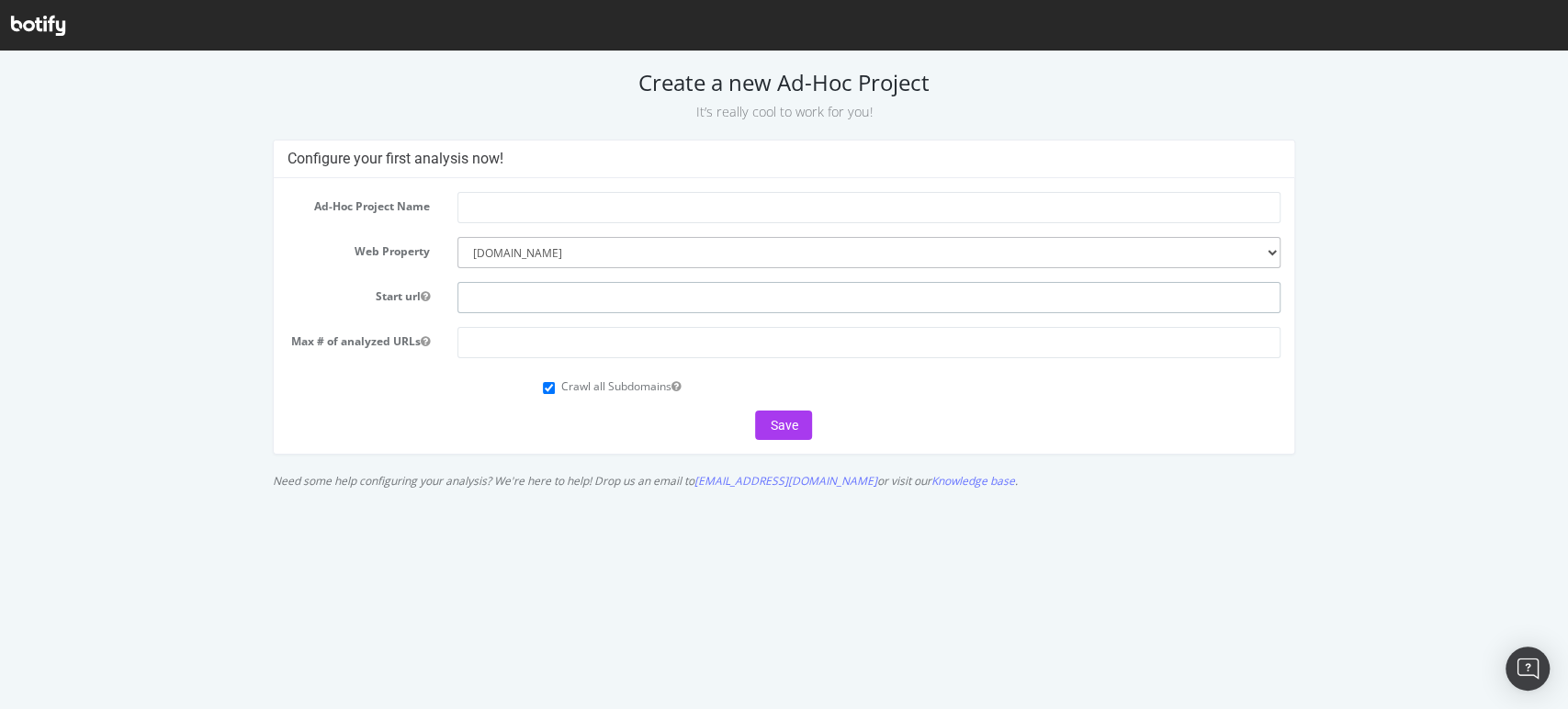
click at [561, 299] on input "text" at bounding box center [869, 297] width 822 height 31
paste input "[URL][DOMAIN_NAME]"
type input "[URL][DOMAIN_NAME]"
click at [523, 201] on input "text" at bounding box center [869, 207] width 822 height 31
paste input "[URL][DOMAIN_NAME]"
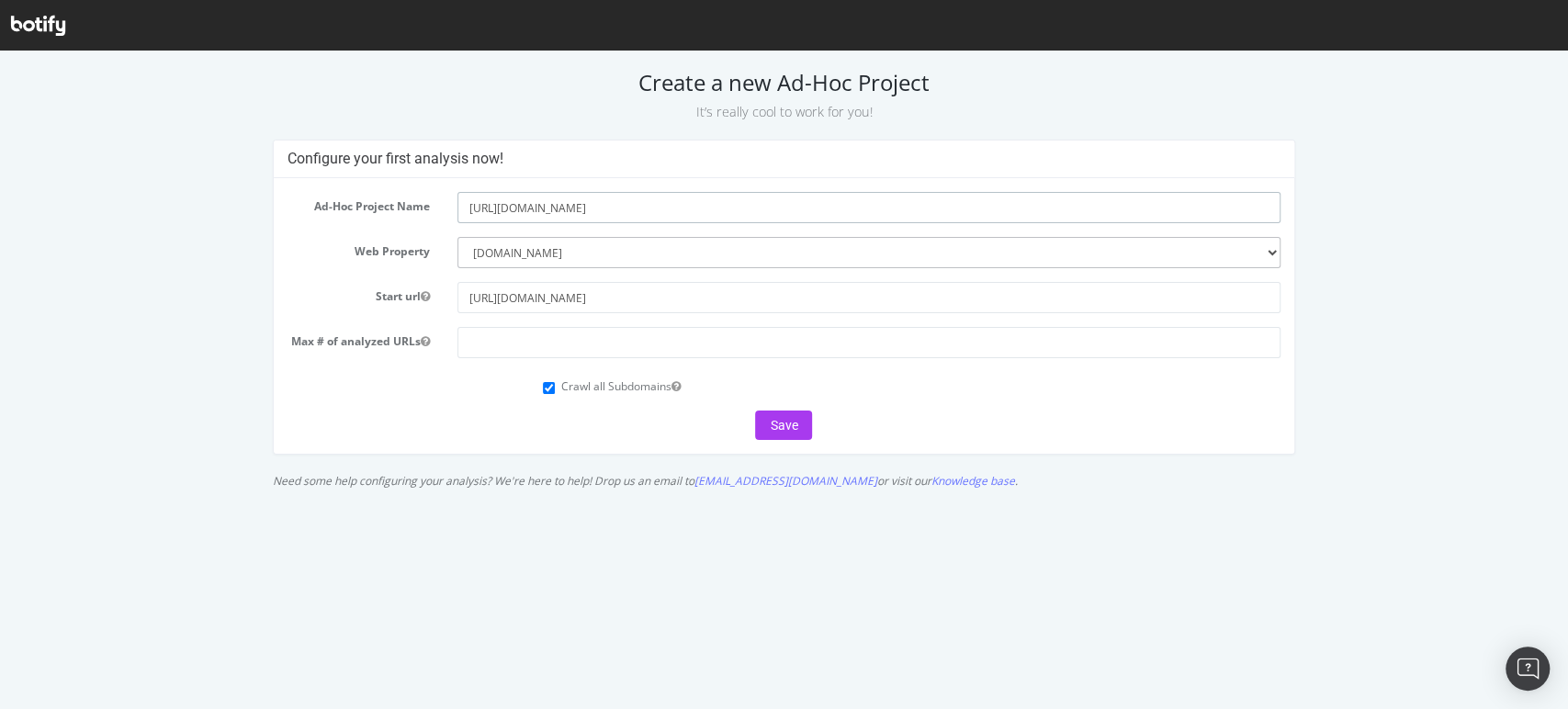
drag, startPoint x: 617, startPoint y: 204, endPoint x: 397, endPoint y: 189, distance: 220.5
click at [397, 189] on div "Ad-Hoc Project Name https://sitemap.staples.com/sitemap-index-print.xml.gz Web …" at bounding box center [783, 316] width 1021 height 275
drag, startPoint x: 622, startPoint y: 205, endPoint x: 570, endPoint y: 204, distance: 52.0
click at [570, 204] on input "sitemap-index-print.xml.gz" at bounding box center [869, 207] width 822 height 31
type input "sitemap-index-print 2"
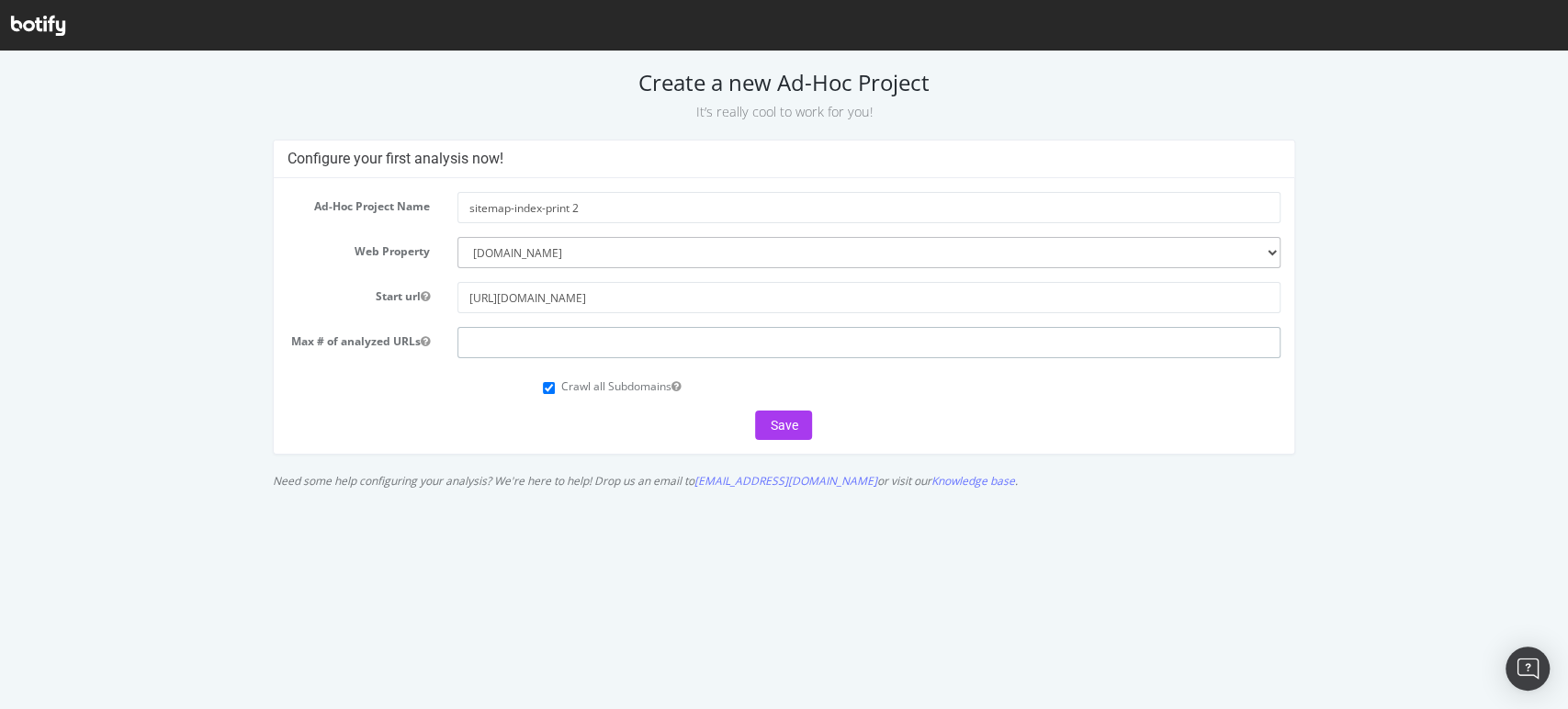
click at [485, 328] on input "number" at bounding box center [869, 342] width 822 height 31
type input "400"
click at [790, 421] on button "Save" at bounding box center [783, 424] width 57 height 29
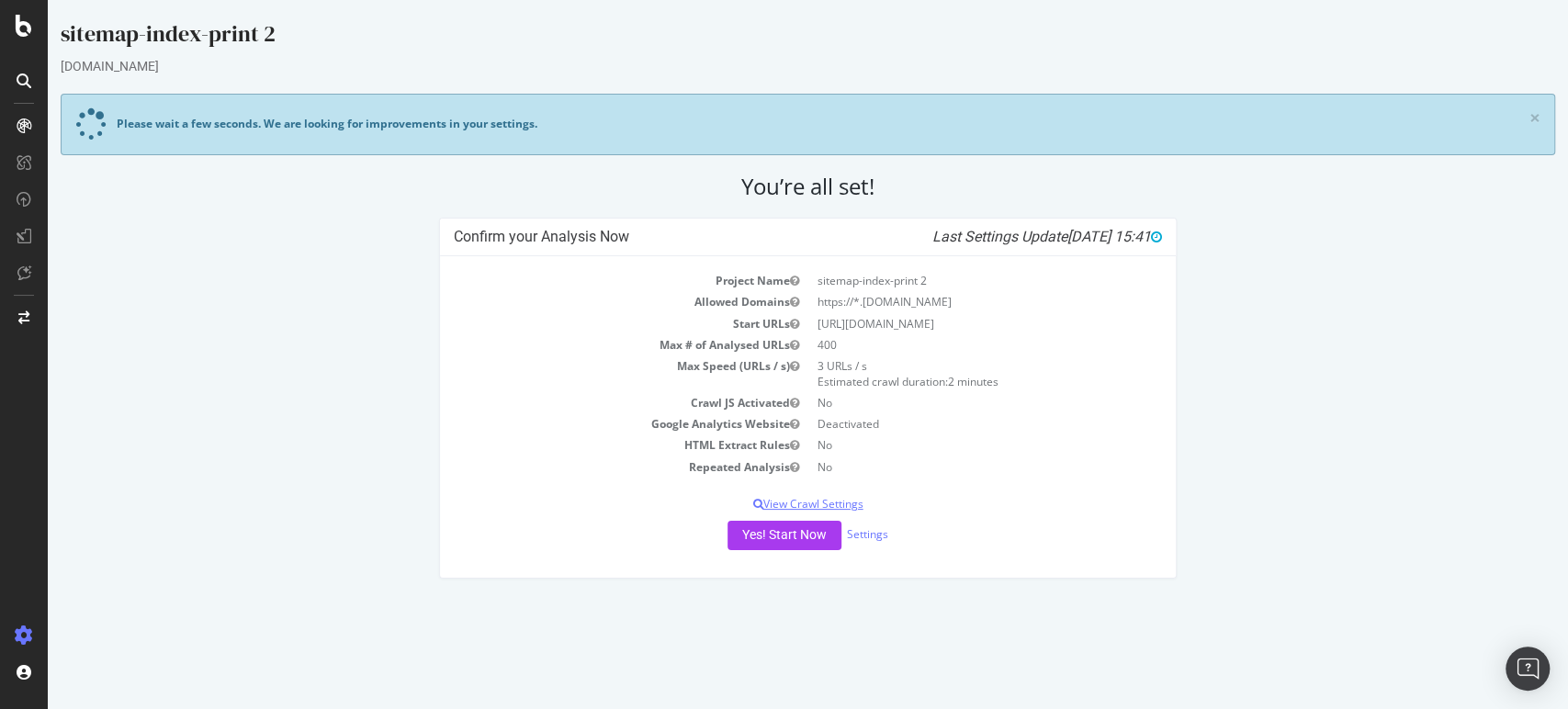
click at [840, 496] on p "View Crawl Settings" at bounding box center [807, 503] width 709 height 16
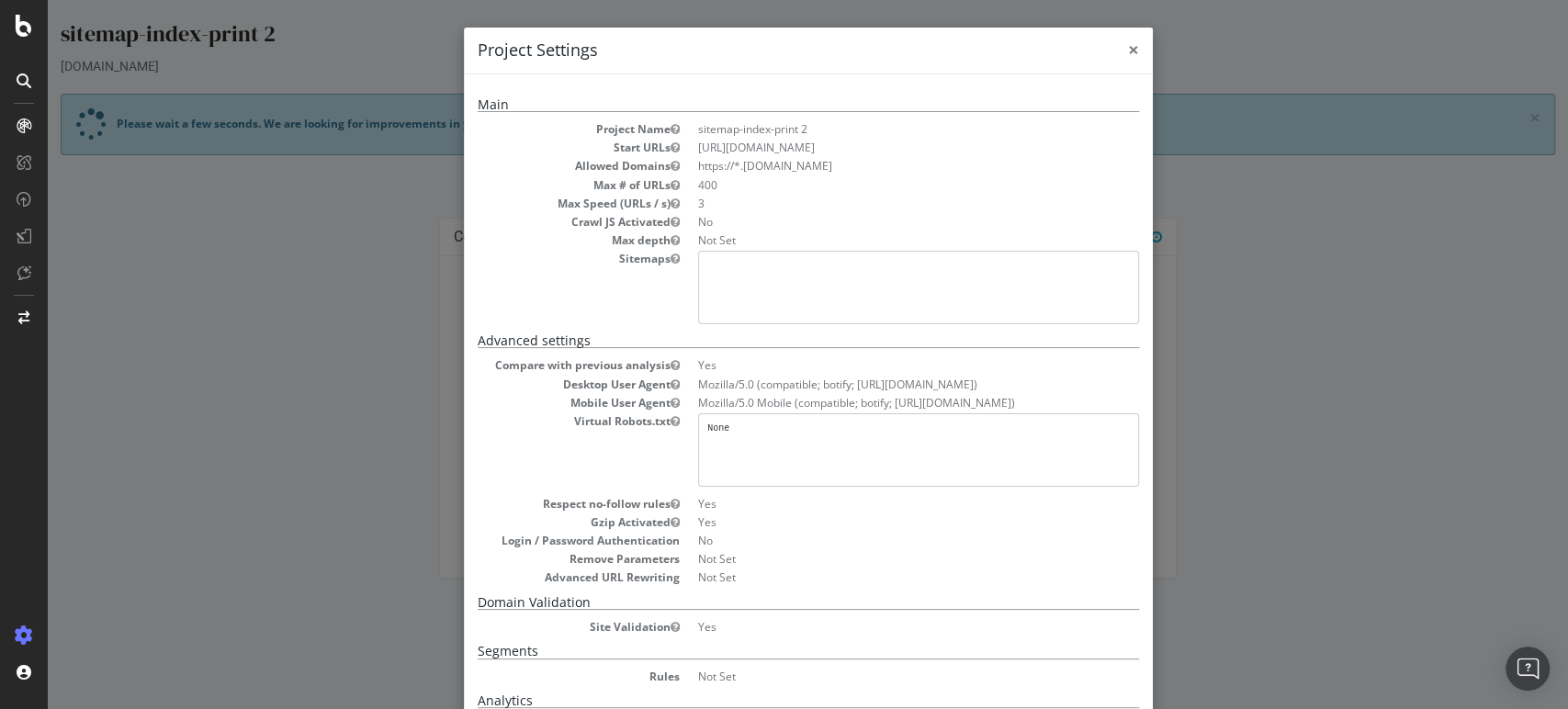
click at [1128, 50] on span "×" at bounding box center [1133, 49] width 11 height 25
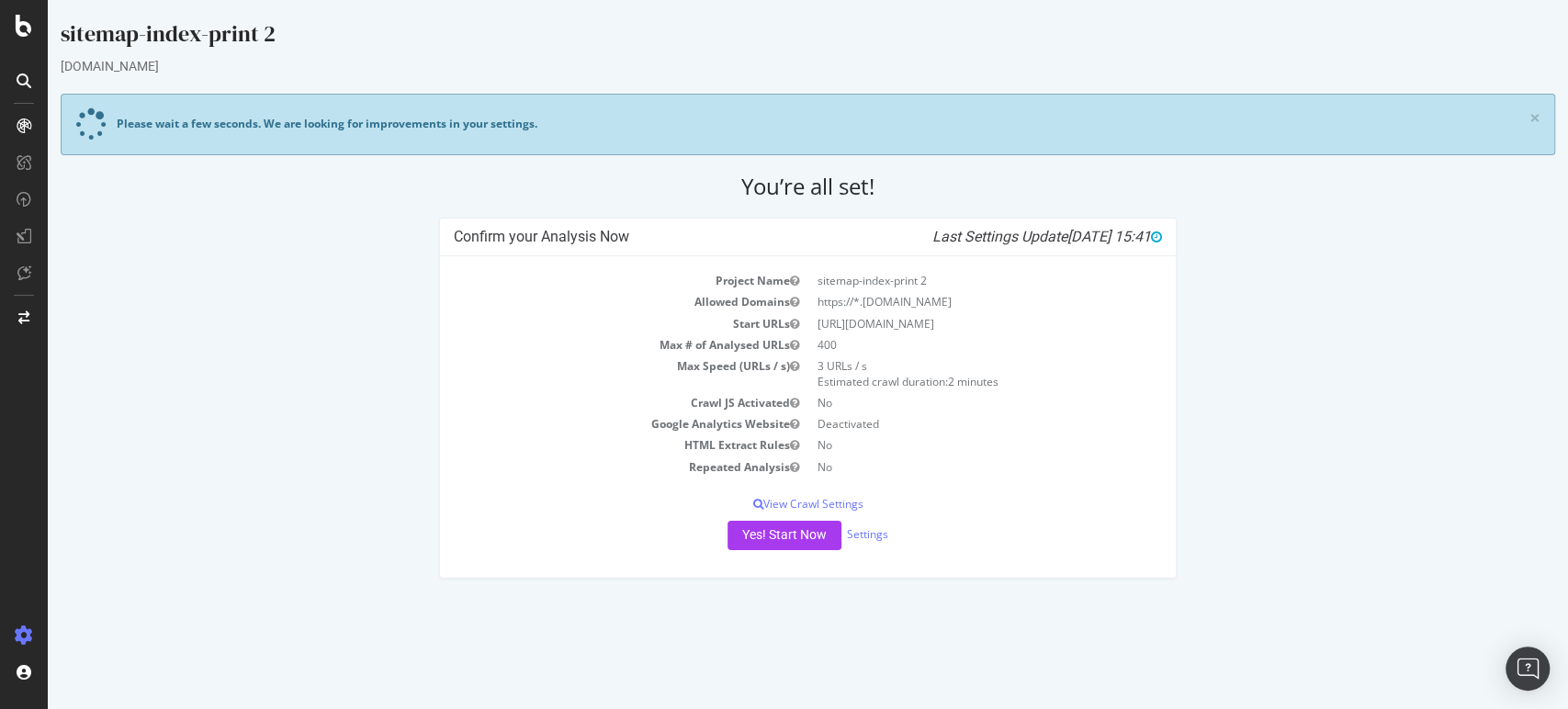
click at [865, 542] on div "Yes! Start Now Settings" at bounding box center [807, 535] width 709 height 29
click at [868, 525] on div "Yes! Start Now Settings" at bounding box center [807, 535] width 709 height 29
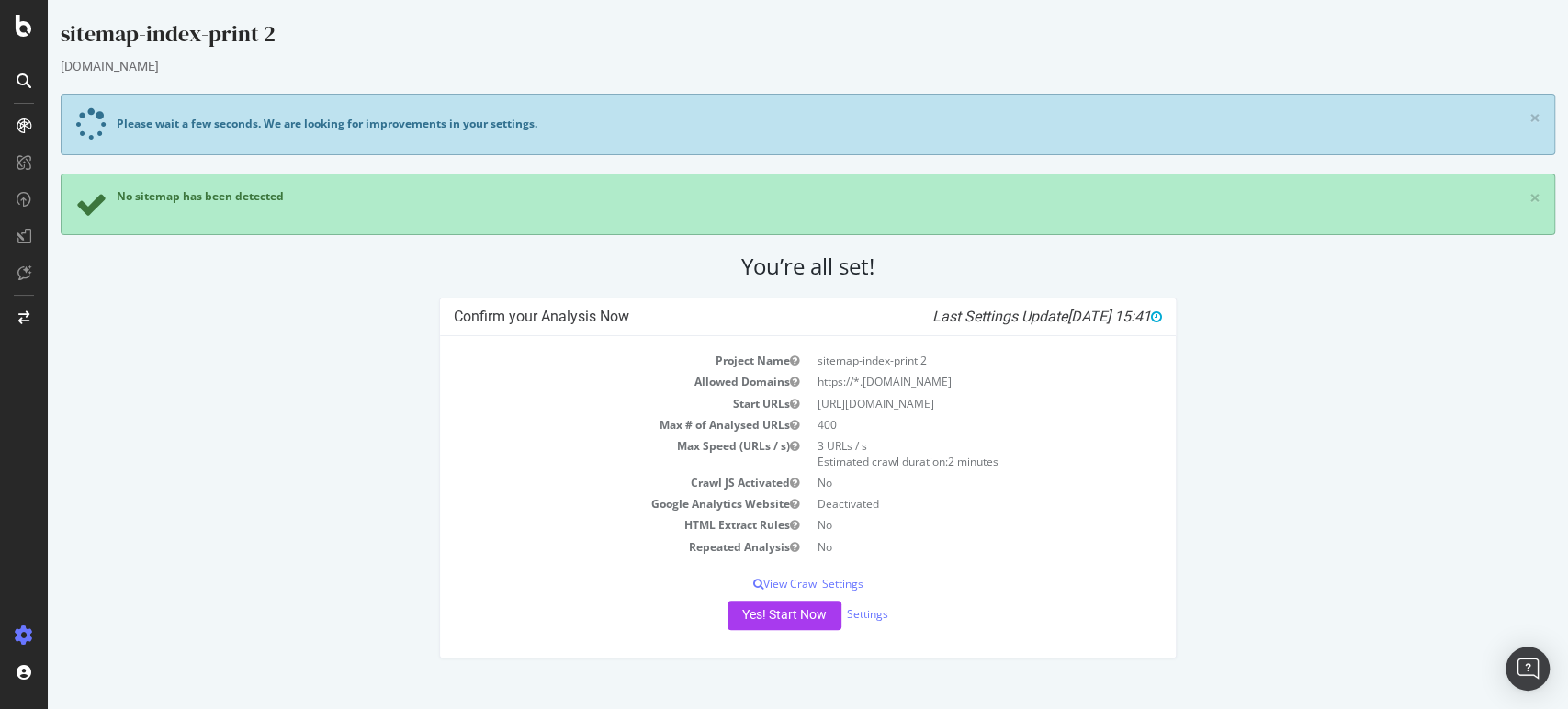
click at [868, 536] on td "No" at bounding box center [986, 547] width 355 height 21
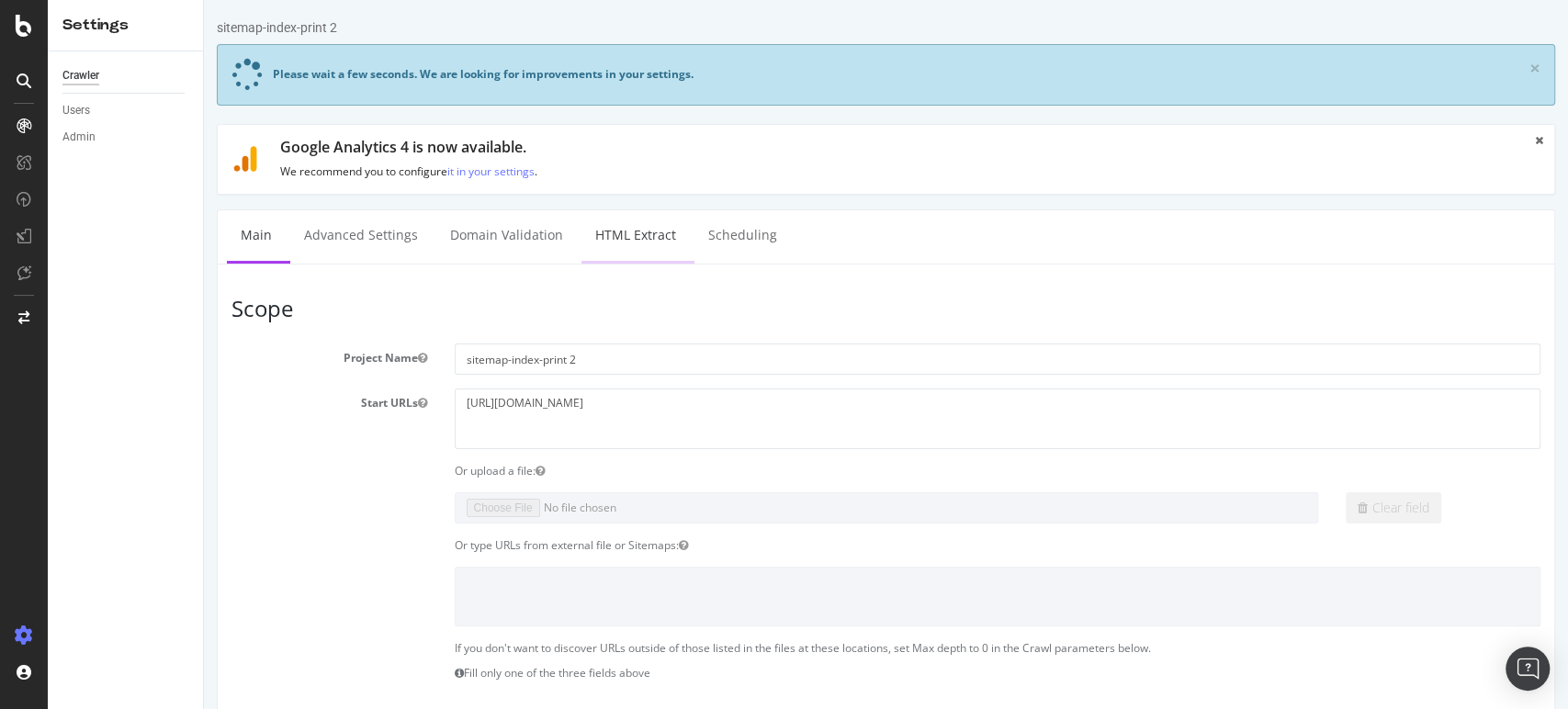
click at [625, 227] on link "HTML Extract" at bounding box center [635, 236] width 108 height 51
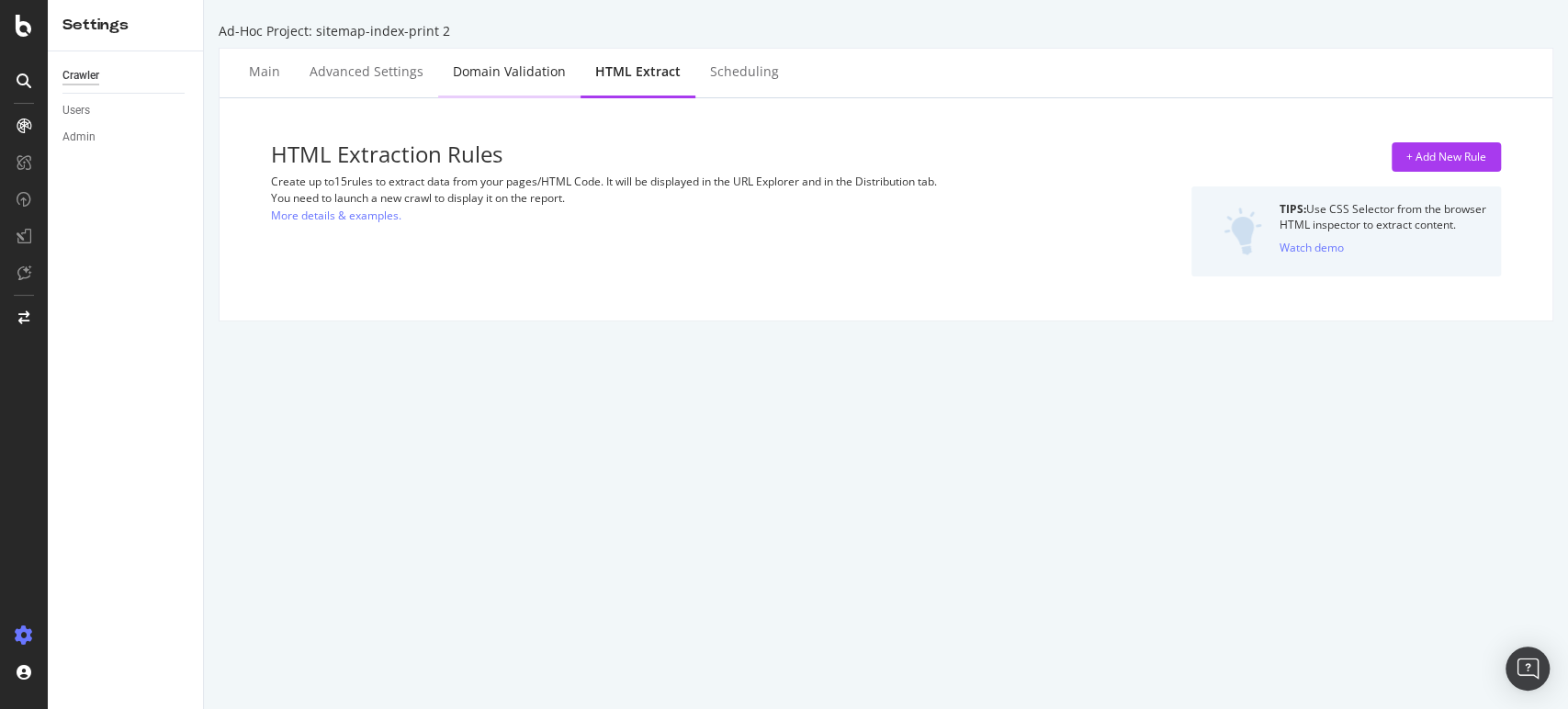
click at [521, 71] on div "Domain Validation" at bounding box center [509, 72] width 113 height 19
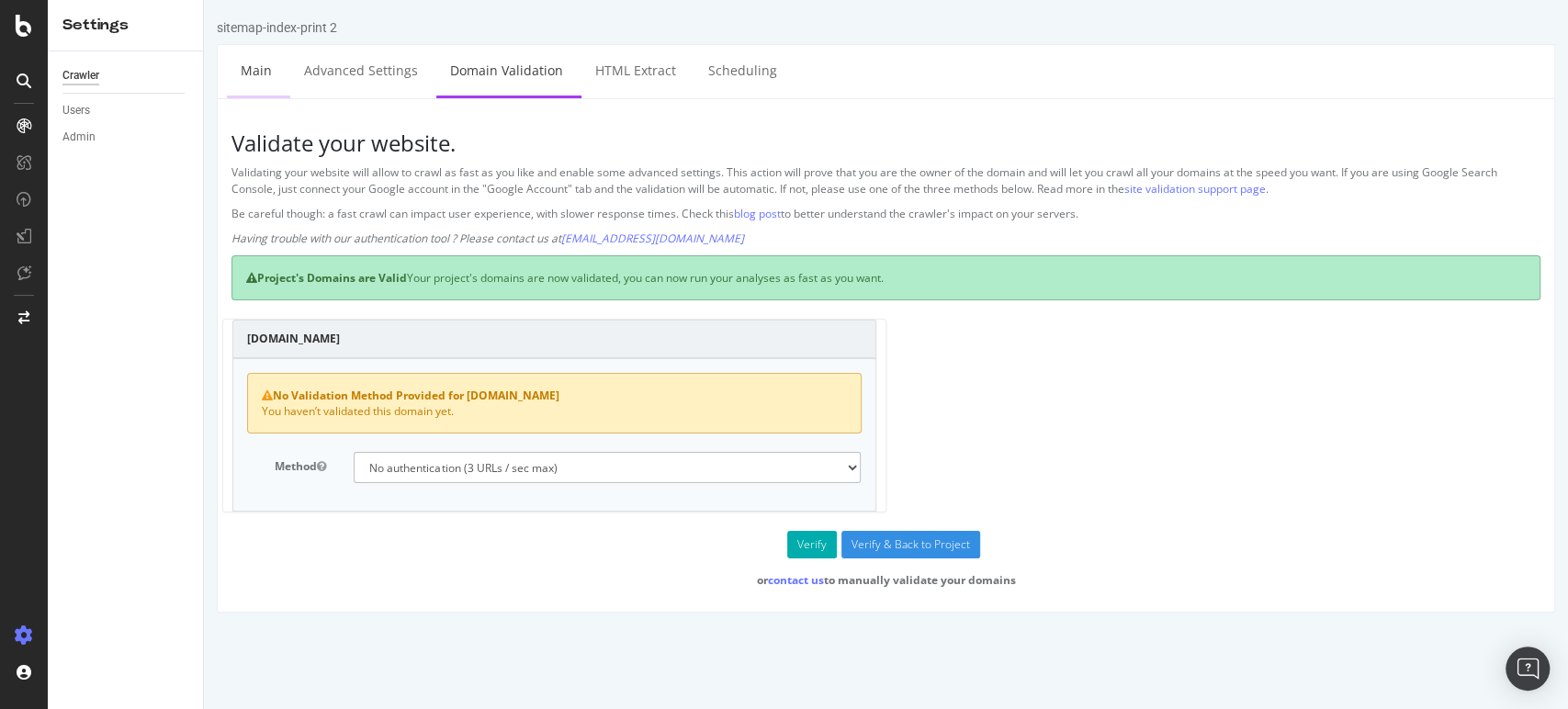
click at [244, 78] on link "Main" at bounding box center [256, 70] width 59 height 51
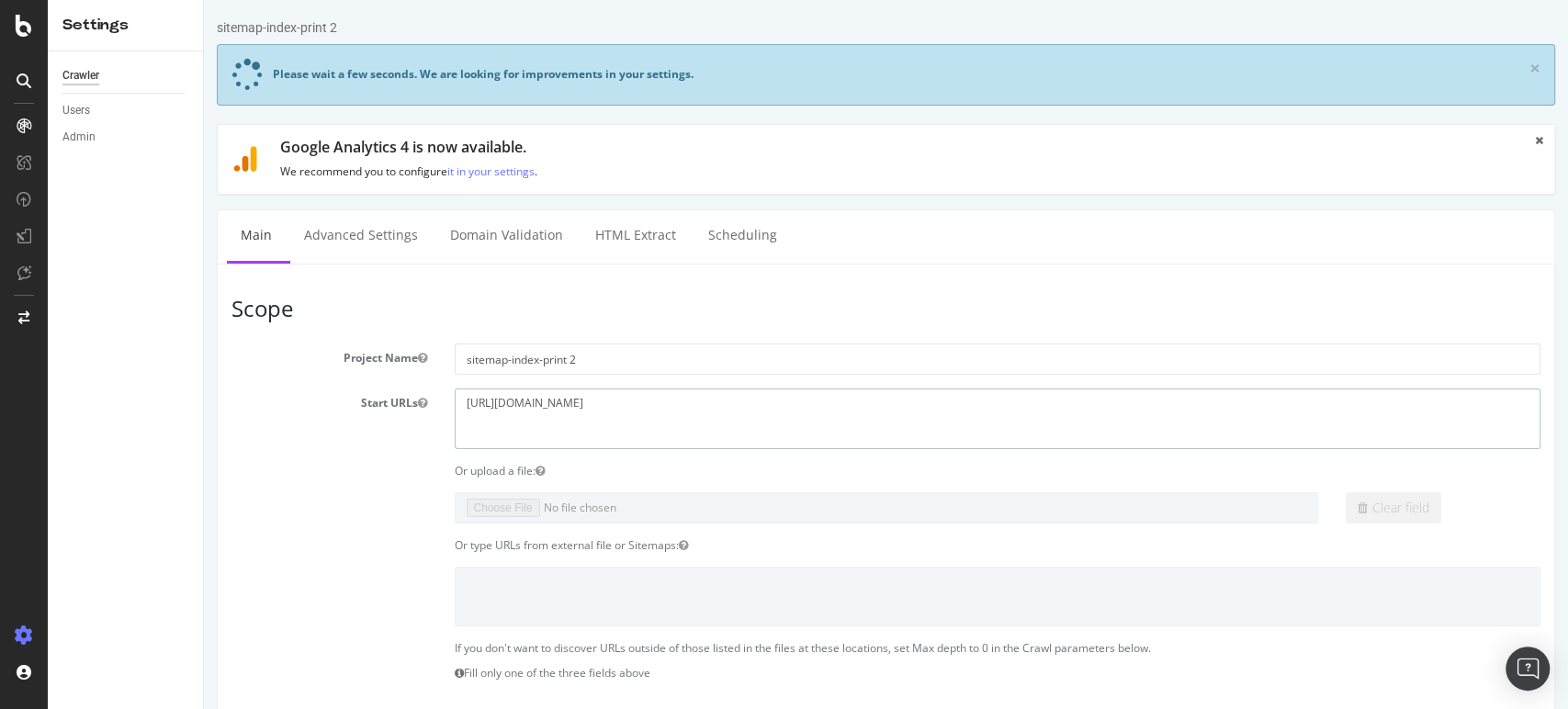
drag, startPoint x: 769, startPoint y: 387, endPoint x: 412, endPoint y: 380, distance: 357.1
click at [412, 380] on section "Project Name sitemap-index-print 2 Start URLs https://sitemap.staples.com/sitem…" at bounding box center [885, 721] width 1309 height 755
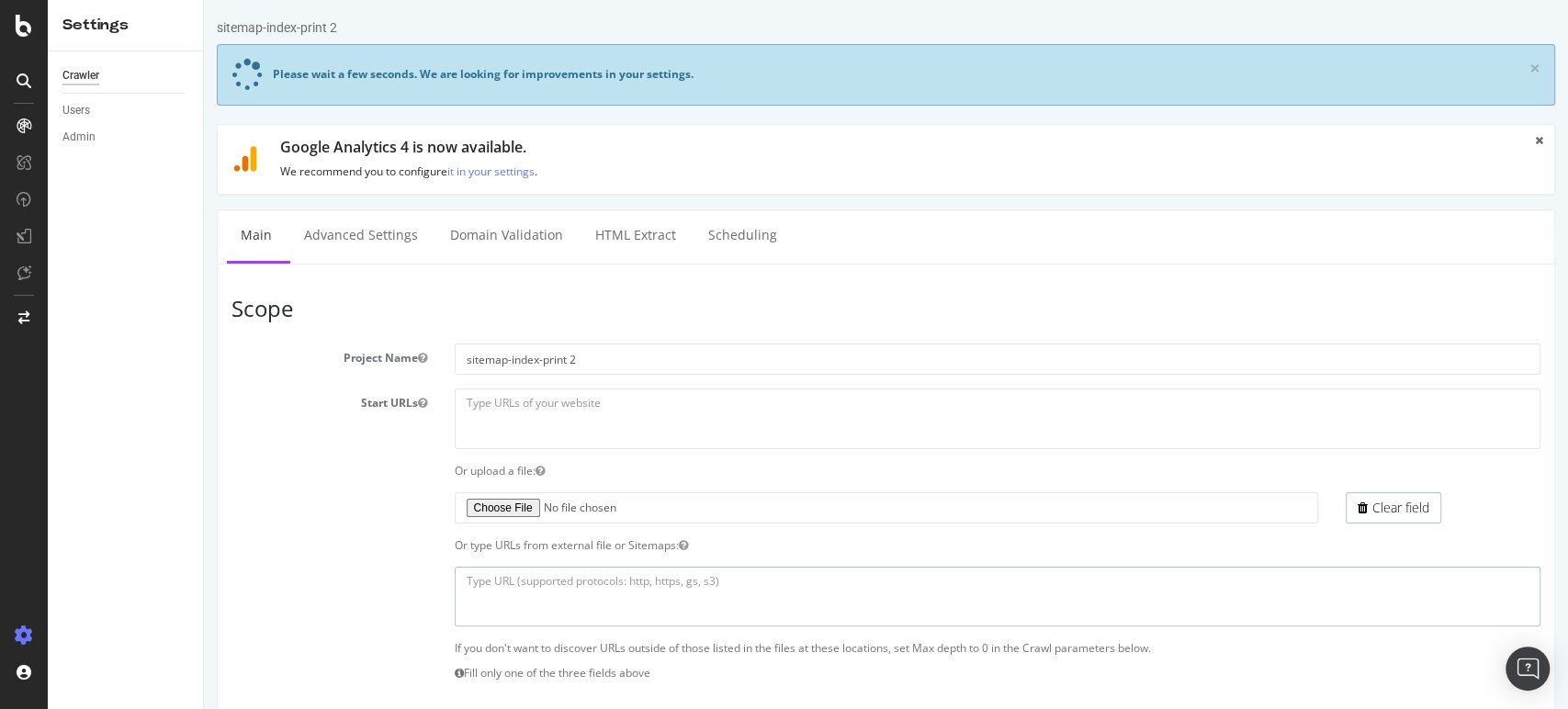
click at [638, 588] on textarea at bounding box center [997, 596] width 1086 height 60
paste textarea "[URL][DOMAIN_NAME]"
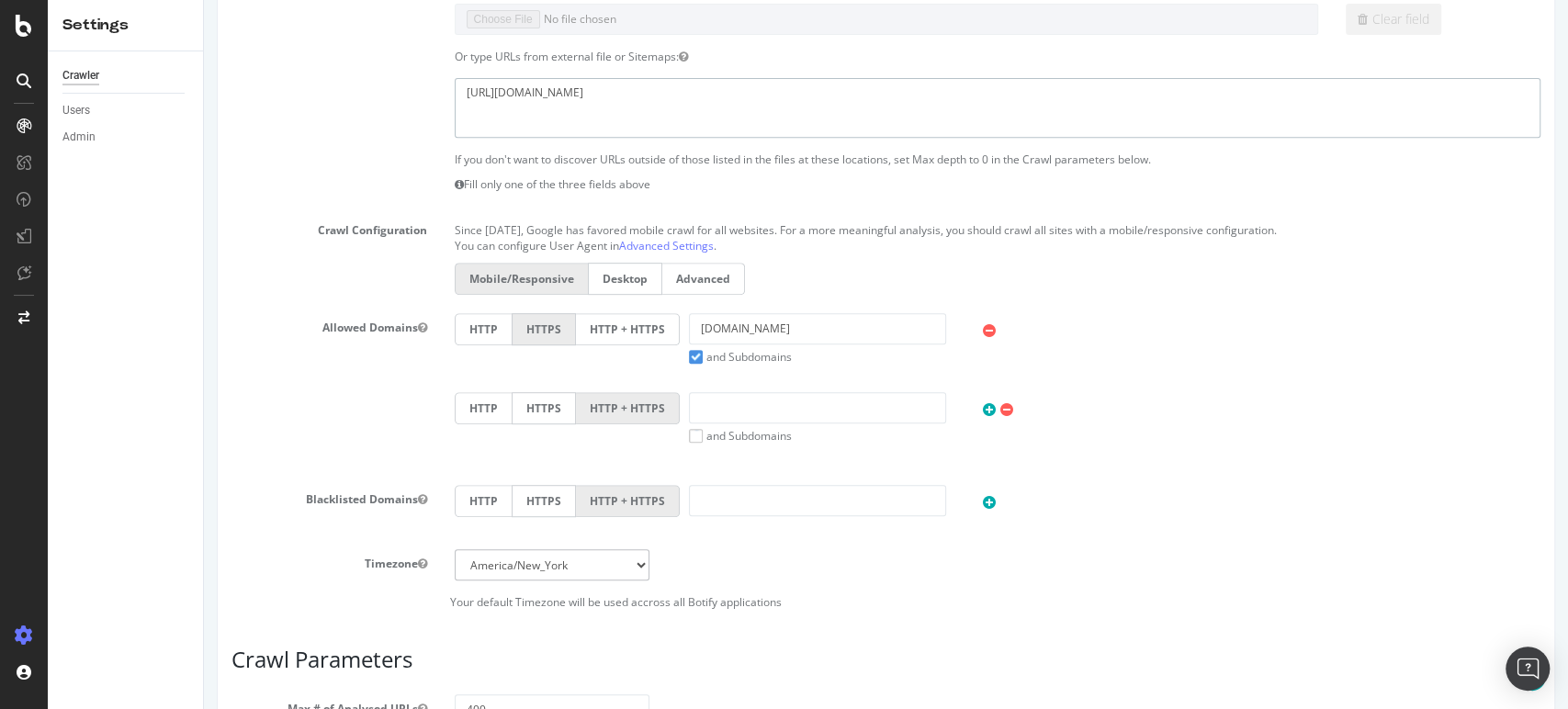
scroll to position [611, 0]
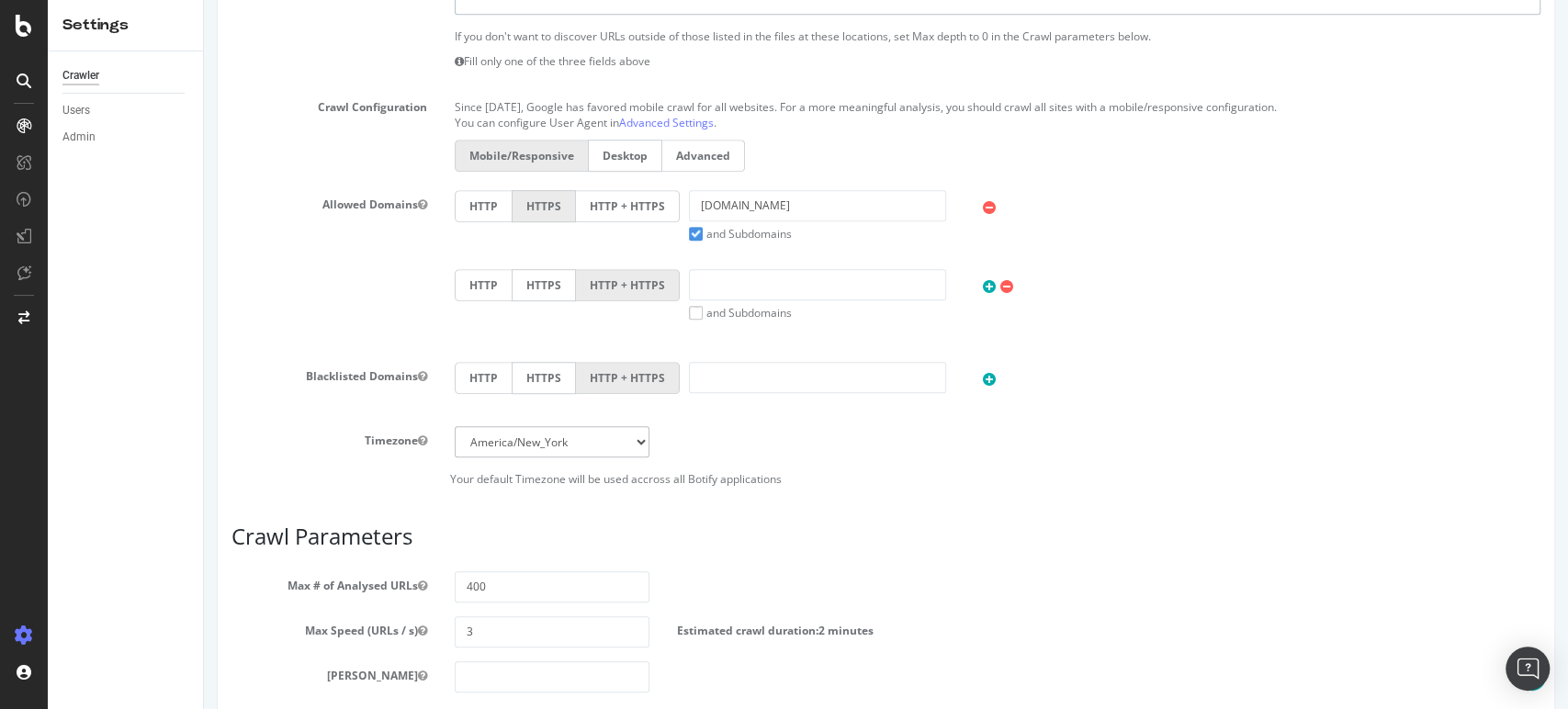
type textarea "[URL][DOMAIN_NAME]"
click at [478, 671] on input "number" at bounding box center [552, 676] width 195 height 31
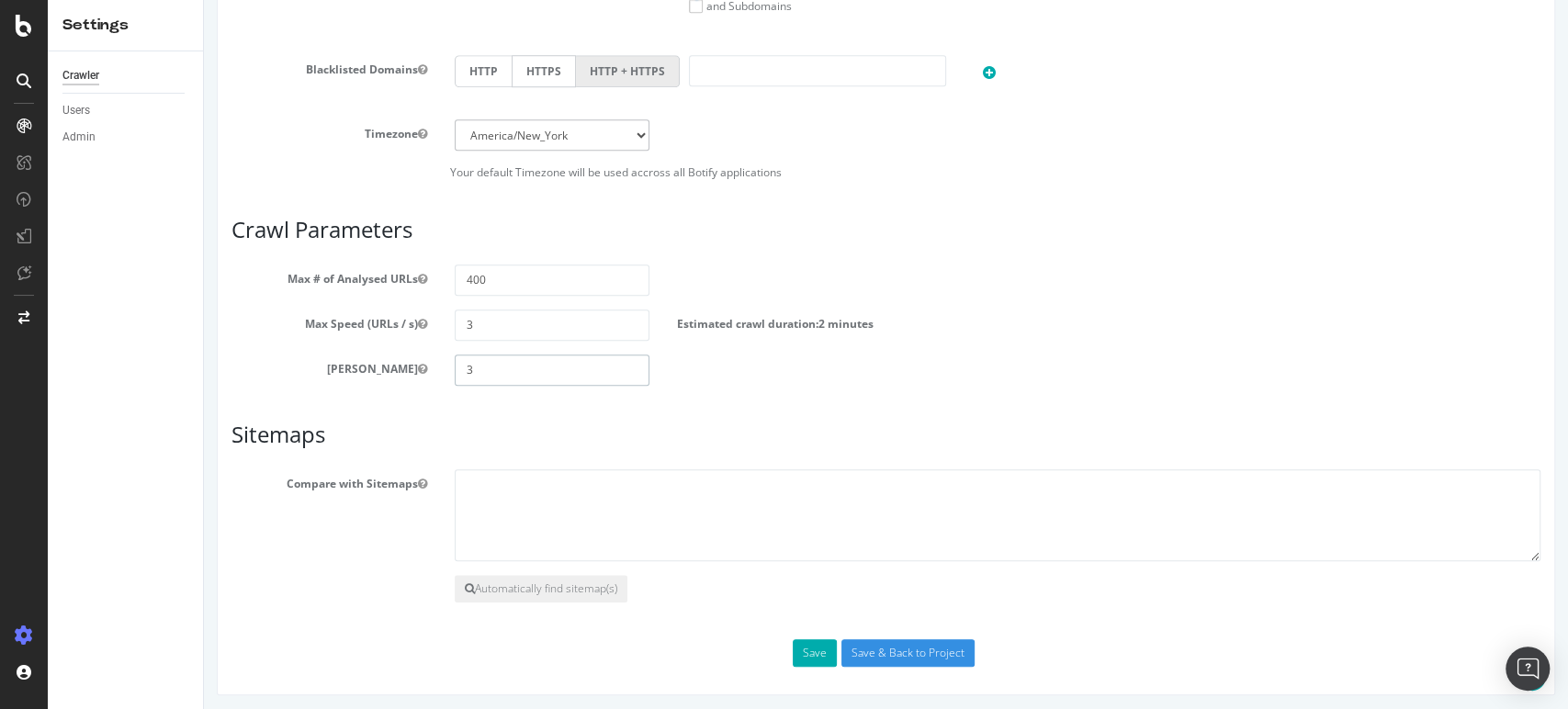
scroll to position [919, 0]
type input "3"
click at [520, 487] on textarea at bounding box center [997, 515] width 1086 height 92
click at [534, 585] on button "Automatically find sitemap(s)" at bounding box center [541, 587] width 173 height 27
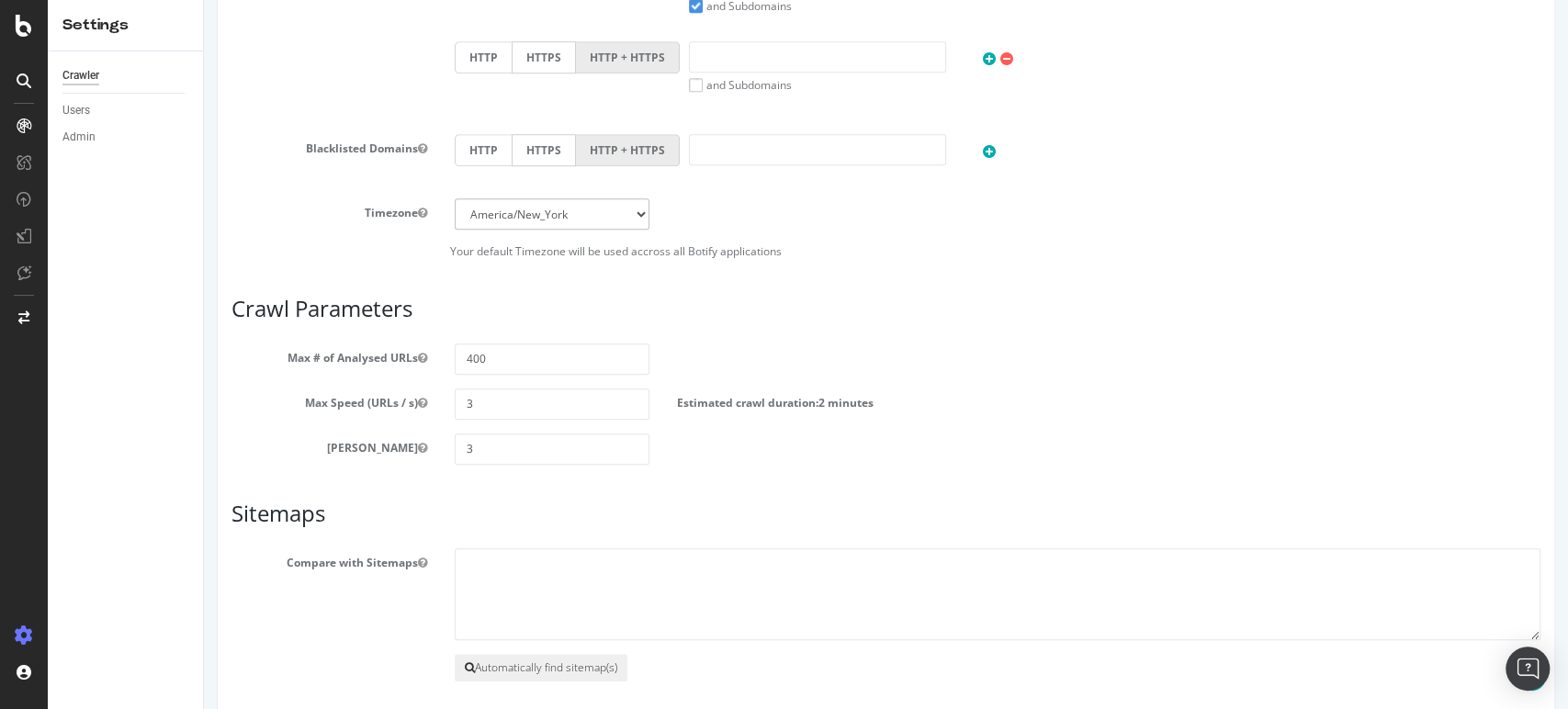
scroll to position [999, 0]
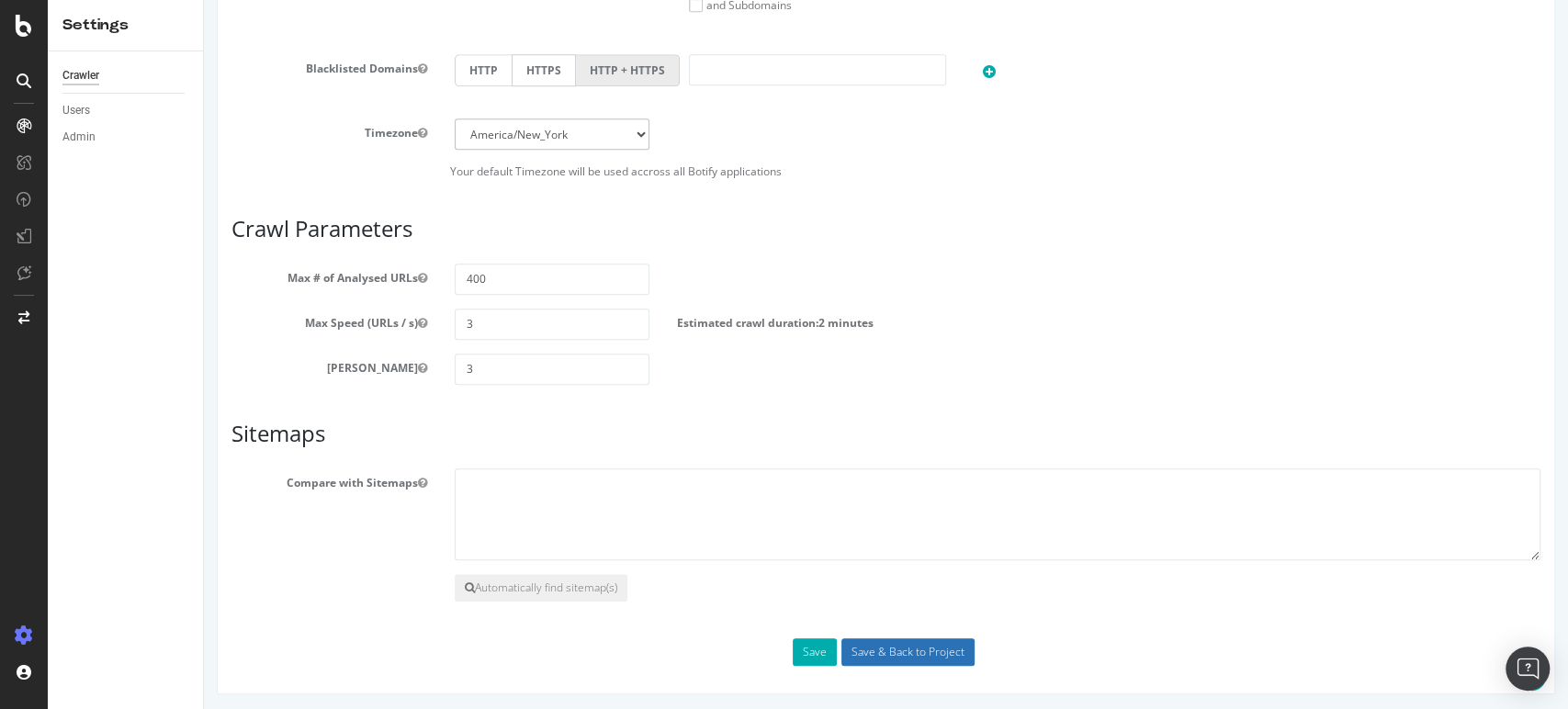
click at [897, 645] on input "Save & Back to Project" at bounding box center [908, 652] width 133 height 27
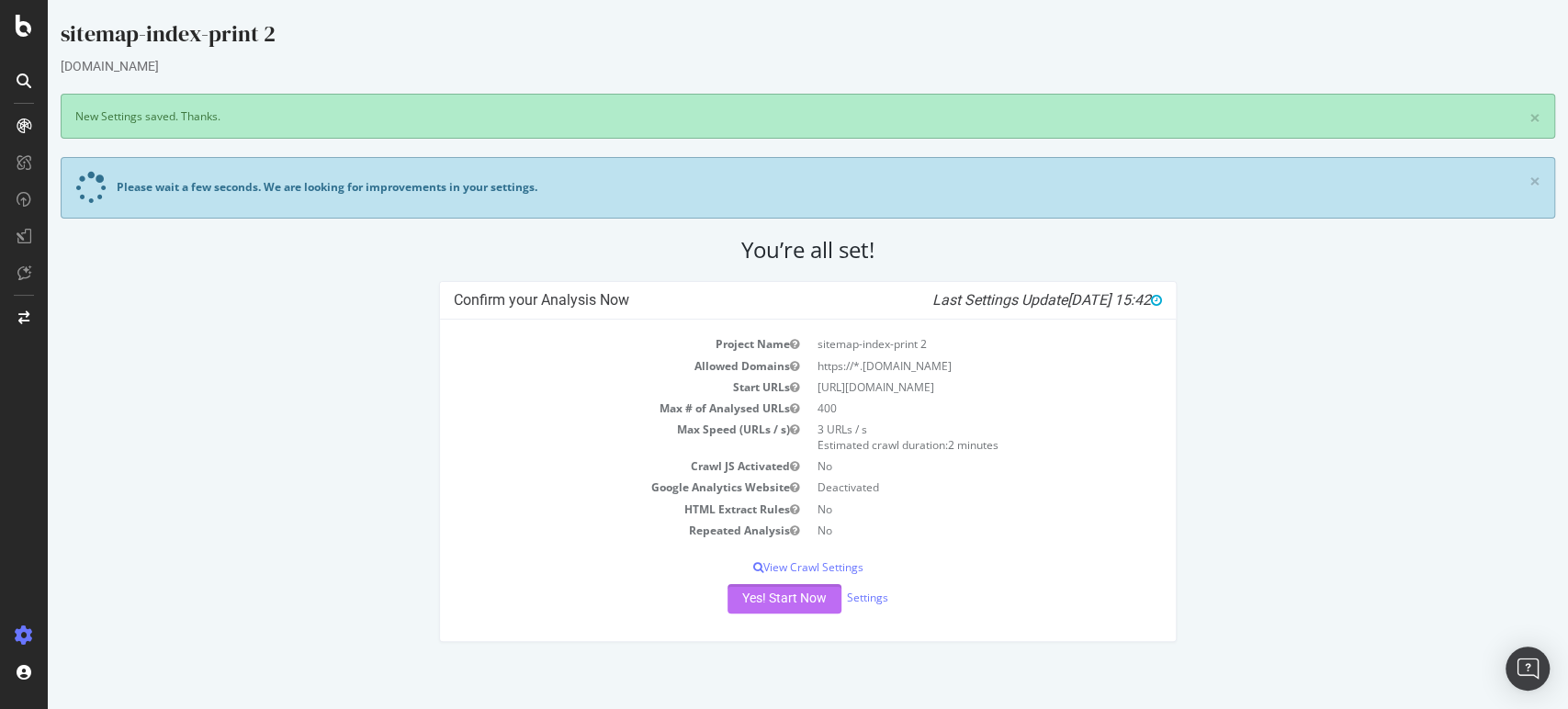
click at [763, 598] on button "Yes! Start Now" at bounding box center [784, 598] width 114 height 29
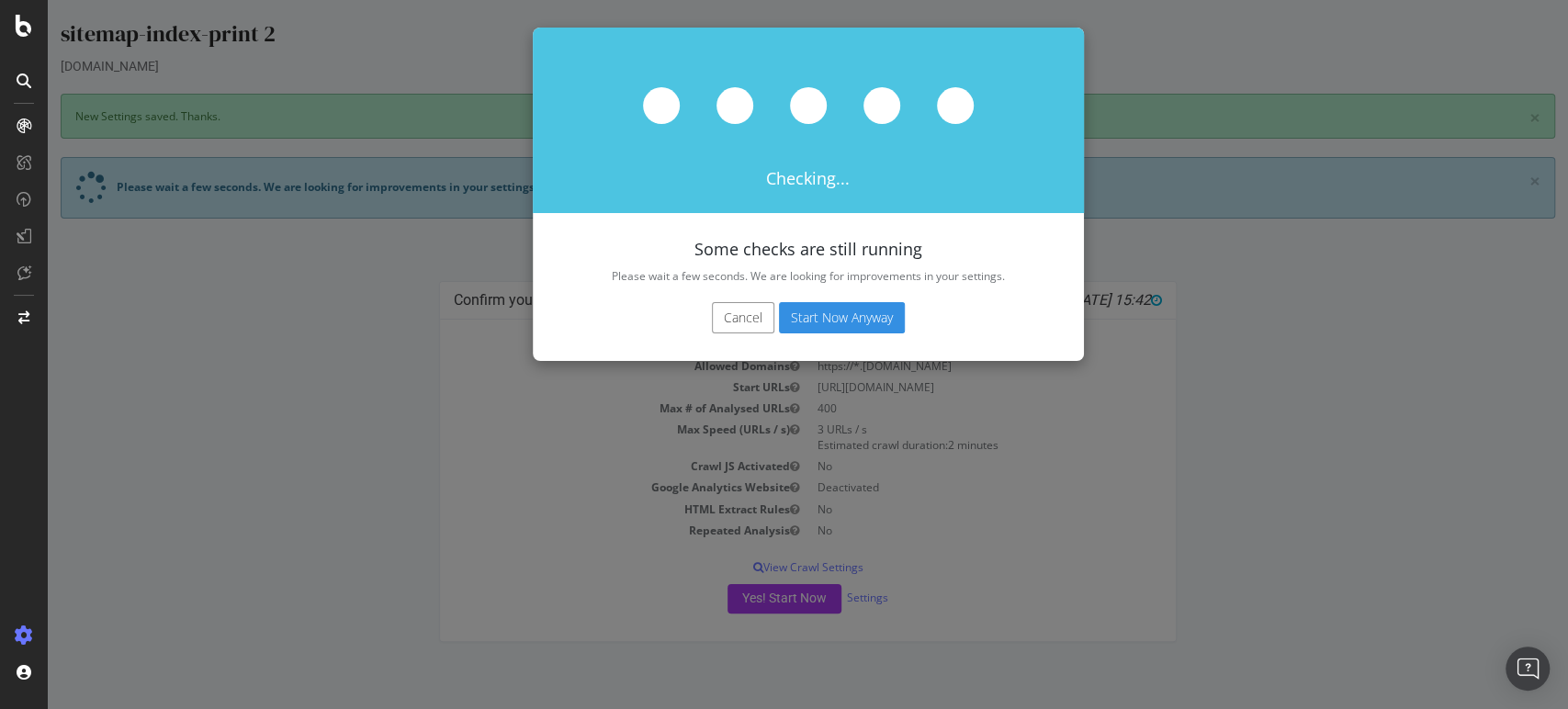
click at [805, 321] on button "Start Now Anyway" at bounding box center [841, 317] width 126 height 31
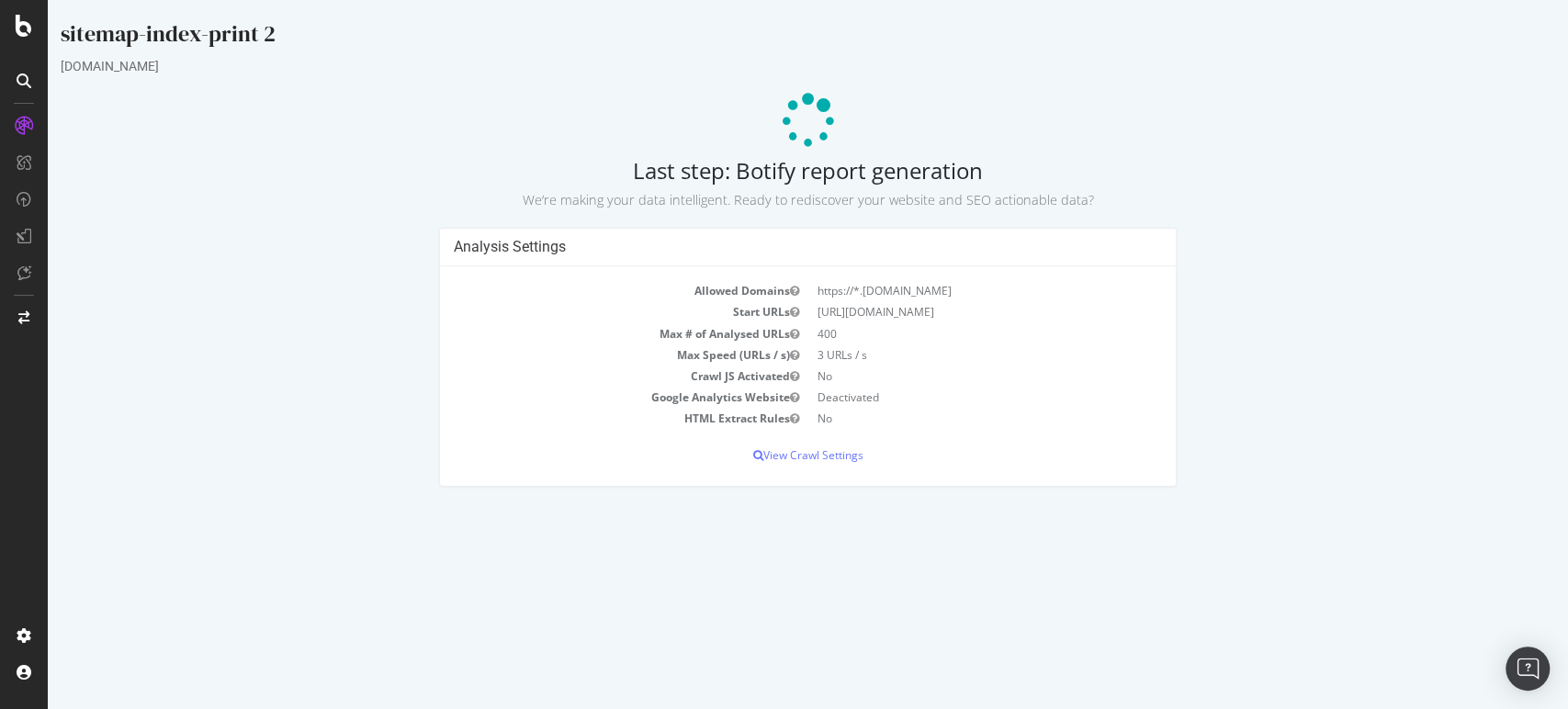
click at [1319, 246] on div "Analysis Settings Allowed Domains https://*.sitemap.staples.com Start URLs http…" at bounding box center [807, 366] width 1513 height 277
click at [1365, 249] on div "Analysis Settings Allowed Domains https://*.sitemap.staples.com Start URLs http…" at bounding box center [807, 366] width 1513 height 277
click at [1504, 274] on div "Analysis Settings Allowed Domains https://*.sitemap.staples.com Start URLs http…" at bounding box center [807, 366] width 1513 height 277
click at [319, 359] on div "Analysis Settings Allowed Domains https://*.sitemap.staples.com Start URLs http…" at bounding box center [807, 366] width 1513 height 277
